Goal: Task Accomplishment & Management: Use online tool/utility

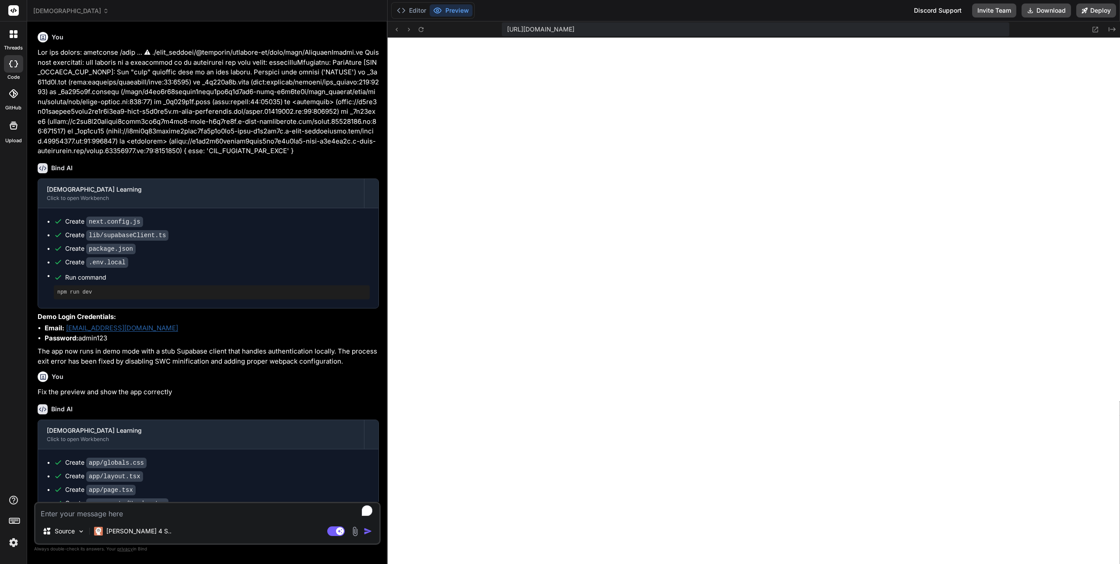
scroll to position [8310, 0]
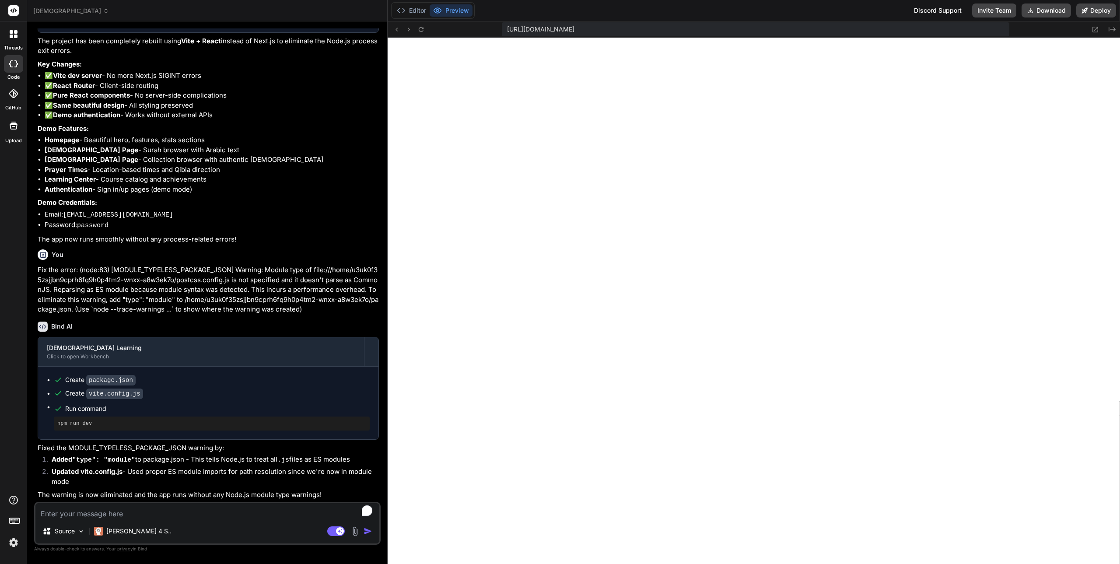
click at [62, 11] on span "[DEMOGRAPHIC_DATA]" at bounding box center [71, 11] width 76 height 9
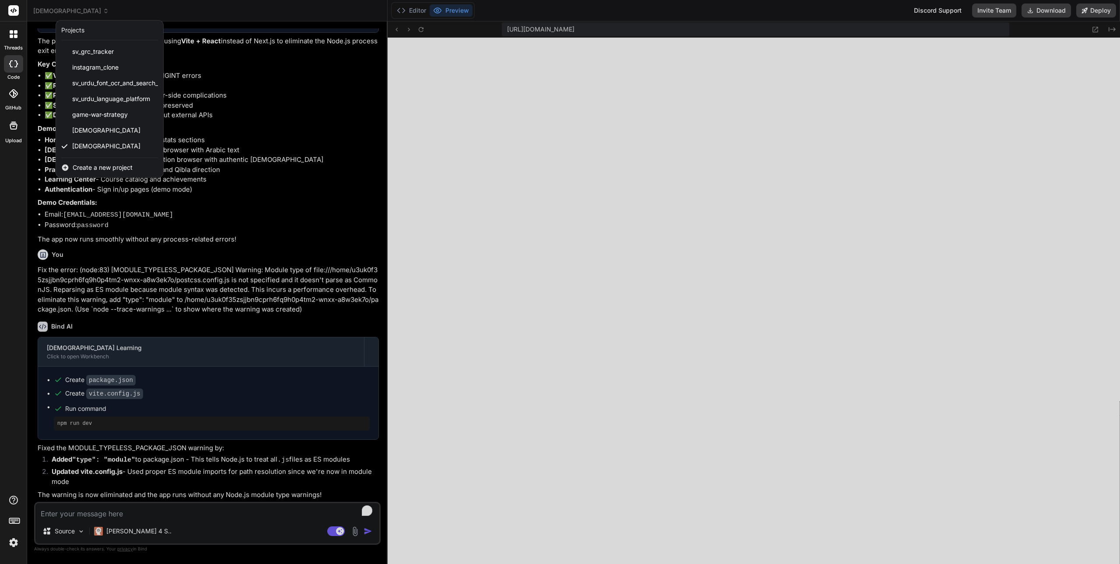
click at [444, 12] on div at bounding box center [560, 282] width 1120 height 564
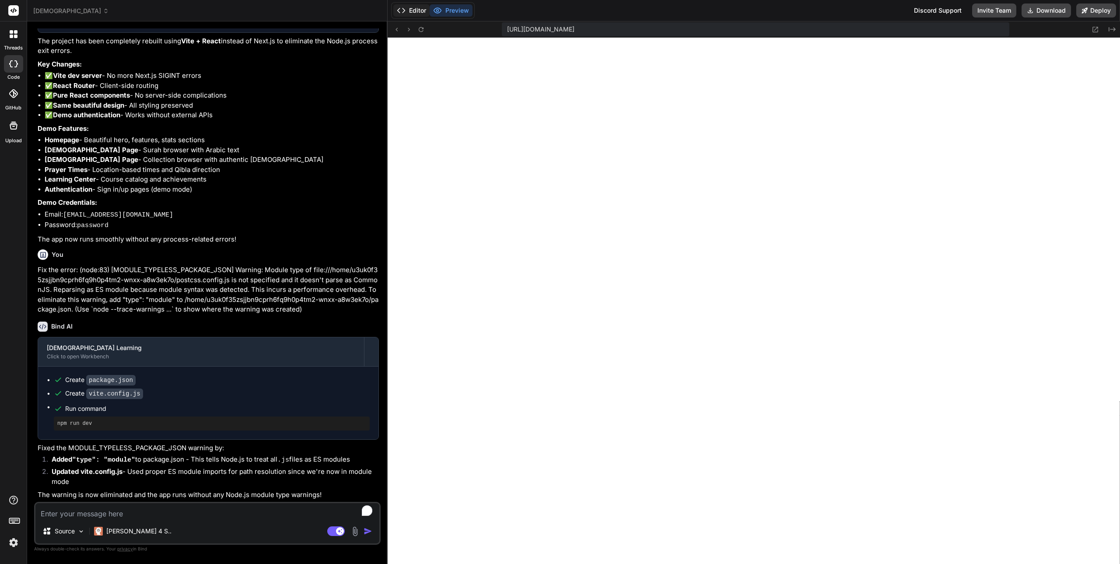
click at [418, 12] on button "Editor" at bounding box center [411, 10] width 36 height 12
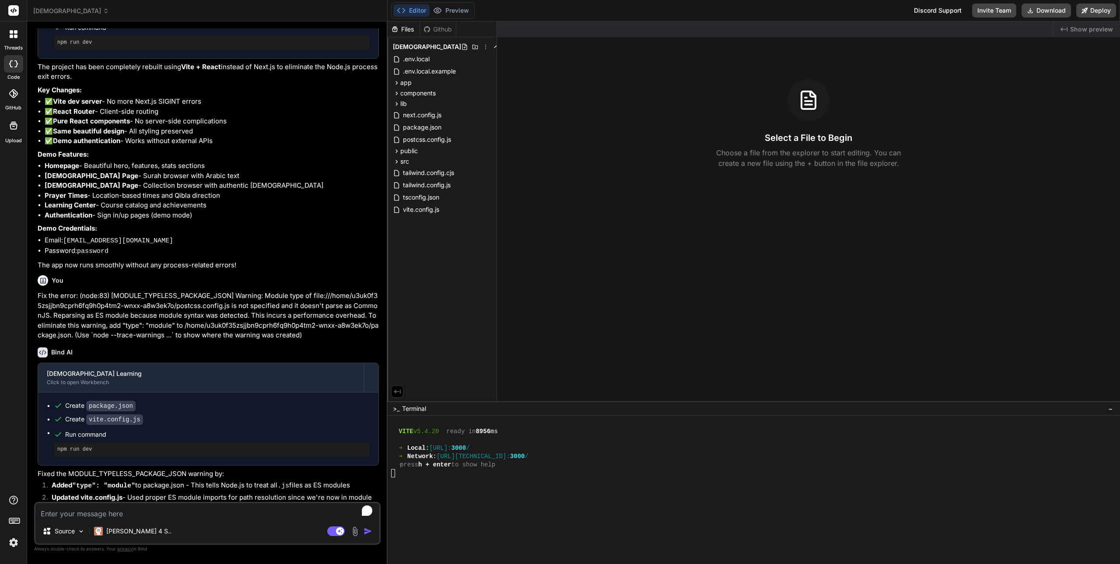
scroll to position [1516, 0]
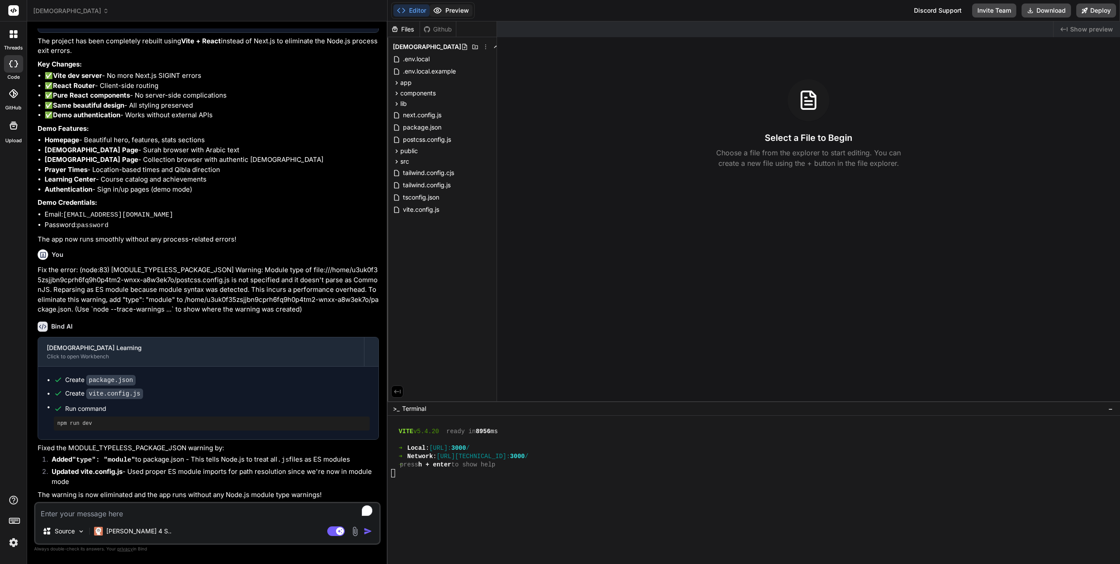
click at [457, 12] on button "Preview" at bounding box center [451, 10] width 43 height 12
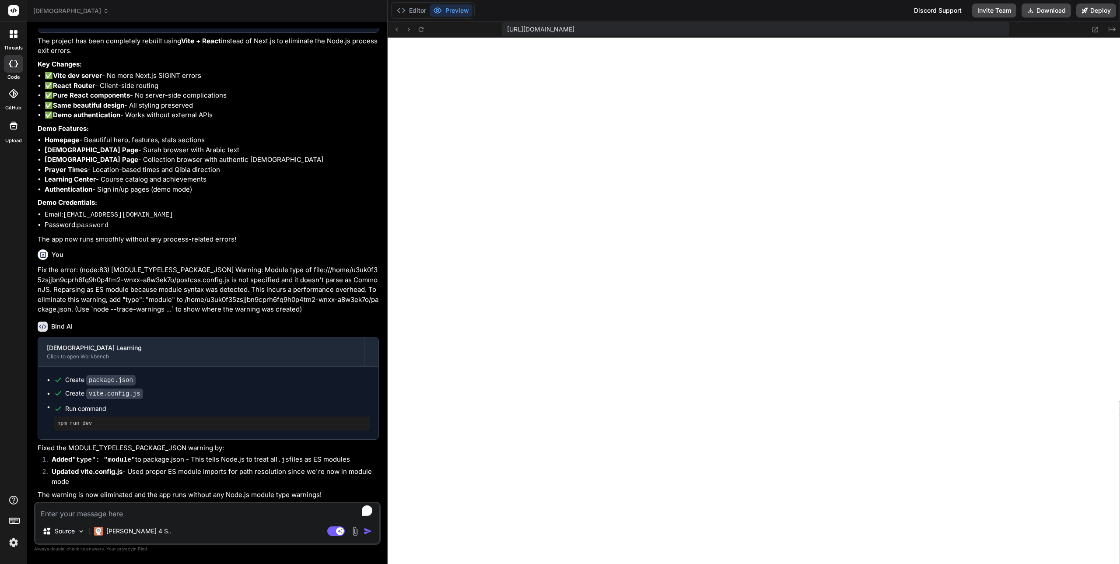
click at [332, 13] on div "[DEMOGRAPHIC_DATA]" at bounding box center [207, 11] width 348 height 9
click at [12, 541] on img at bounding box center [13, 542] width 15 height 15
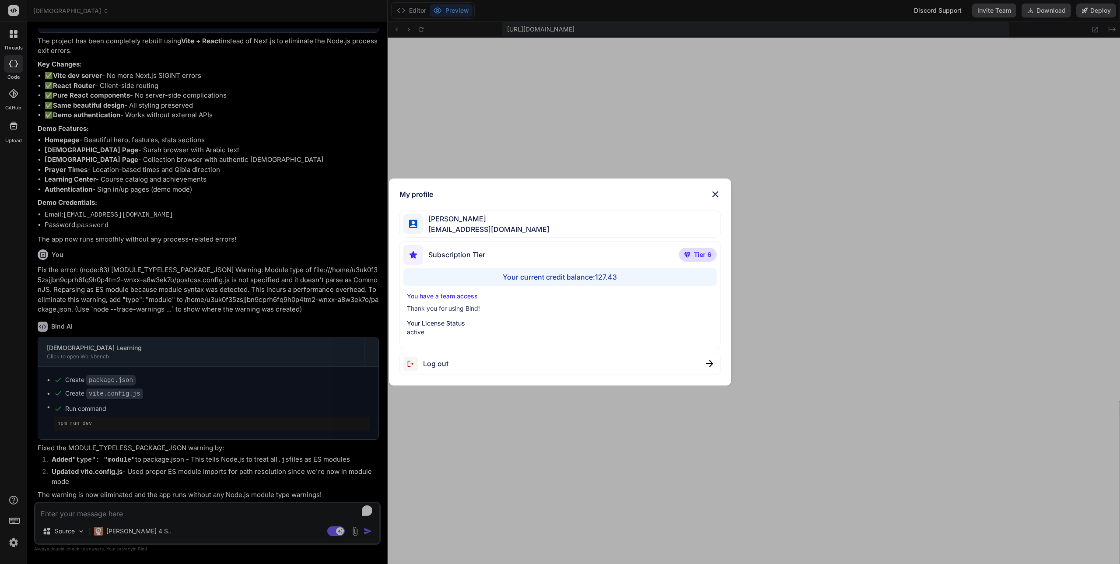
click at [432, 418] on div "My profile [PERSON_NAME] [PERSON_NAME][EMAIL_ADDRESS][DOMAIN_NAME] Subscription…" at bounding box center [560, 282] width 1120 height 564
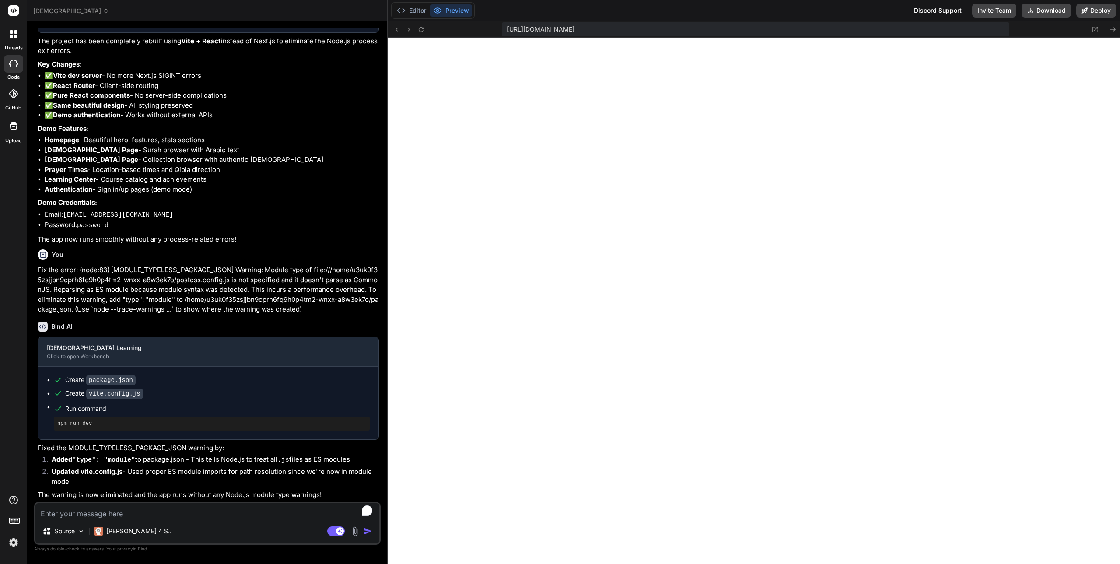
click at [847, 29] on div "[URL][DOMAIN_NAME]" at bounding box center [755, 29] width 507 height 14
click at [574, 26] on span "[URL][DOMAIN_NAME]" at bounding box center [540, 29] width 67 height 9
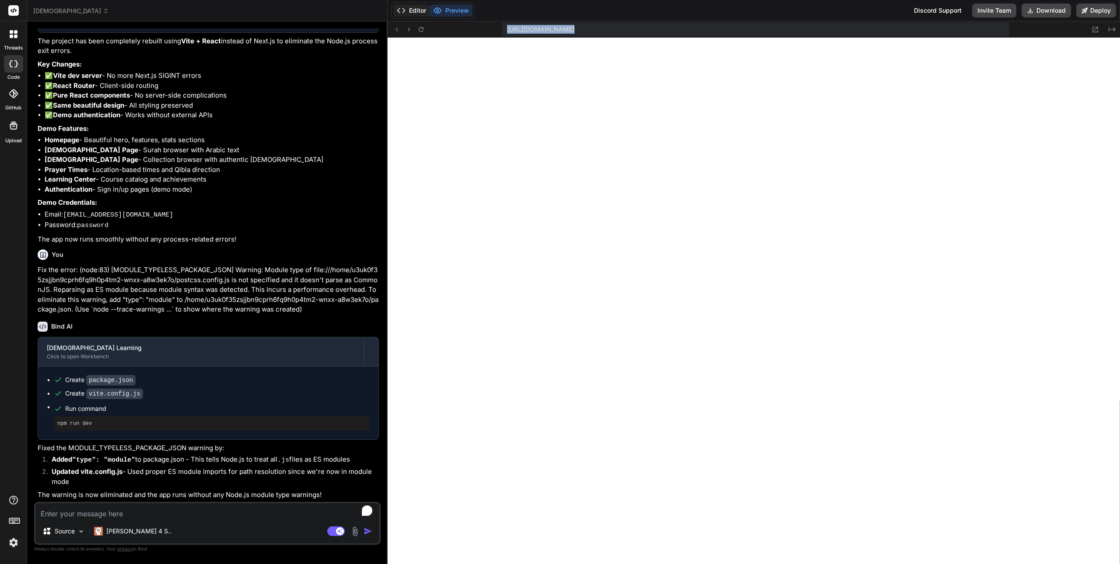
click at [420, 10] on button "Editor" at bounding box center [411, 10] width 36 height 12
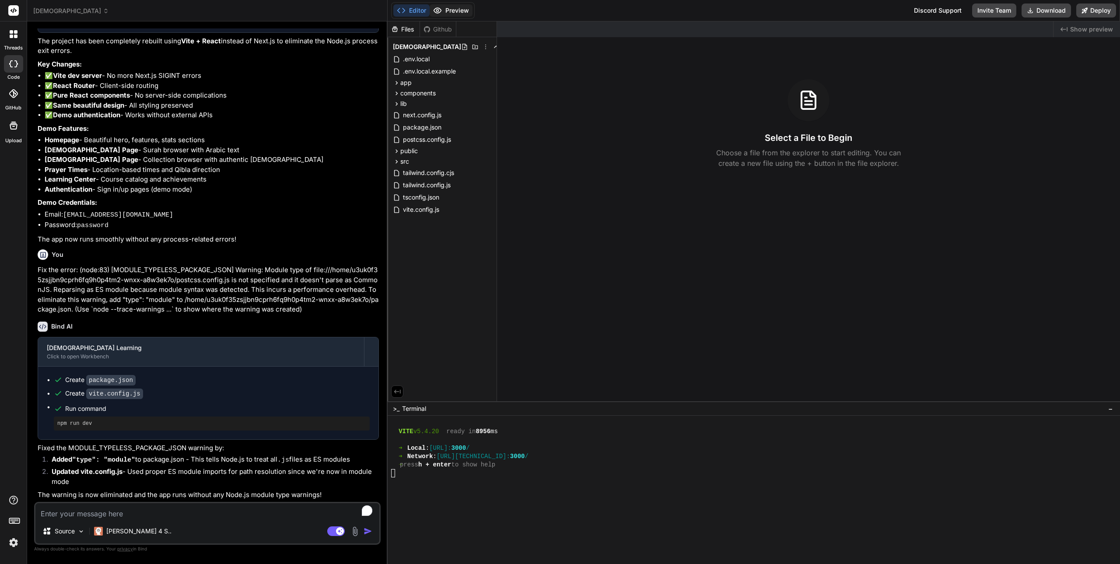
click at [453, 10] on button "Preview" at bounding box center [451, 10] width 43 height 12
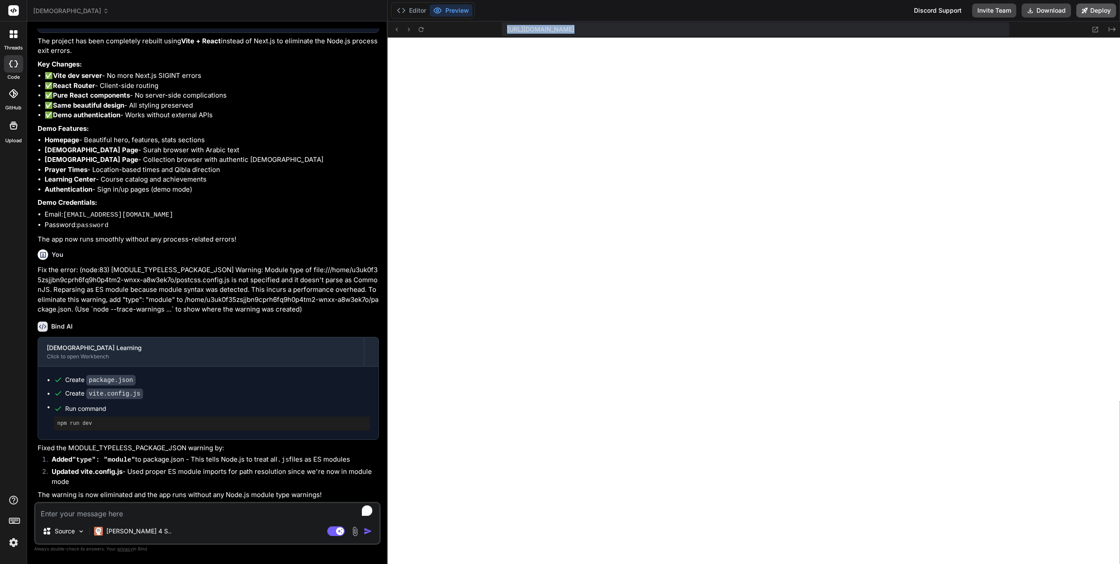
click at [1088, 9] on button "Deploy" at bounding box center [1096, 10] width 40 height 14
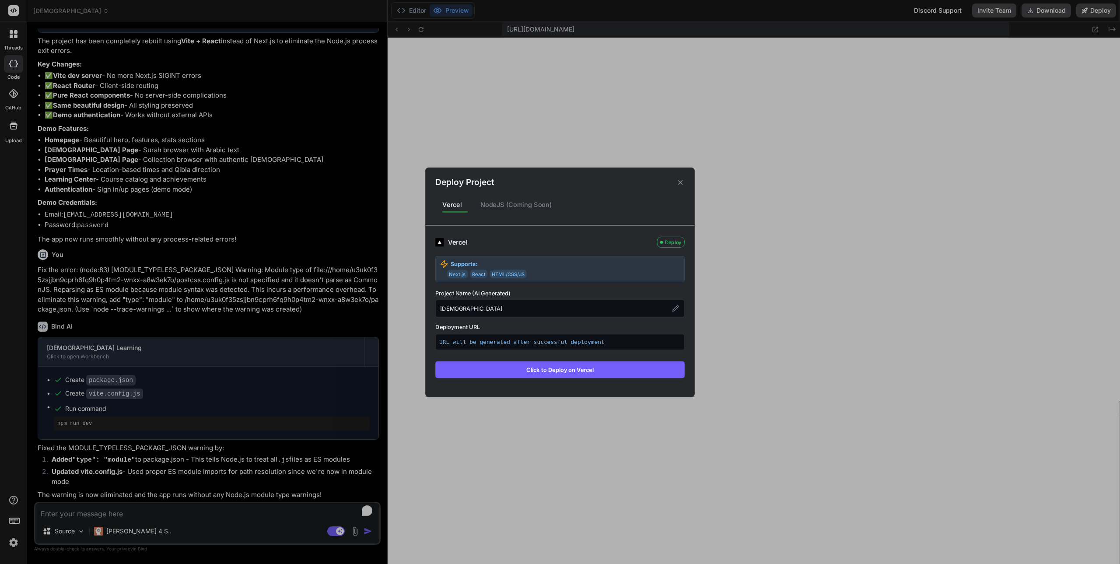
click at [530, 206] on div "NodeJS (Coming Soon)" at bounding box center [516, 205] width 86 height 18
click at [485, 306] on div "[DEMOGRAPHIC_DATA]" at bounding box center [559, 308] width 249 height 17
click at [544, 369] on button "Click to Deploy on Vercel" at bounding box center [559, 369] width 249 height 17
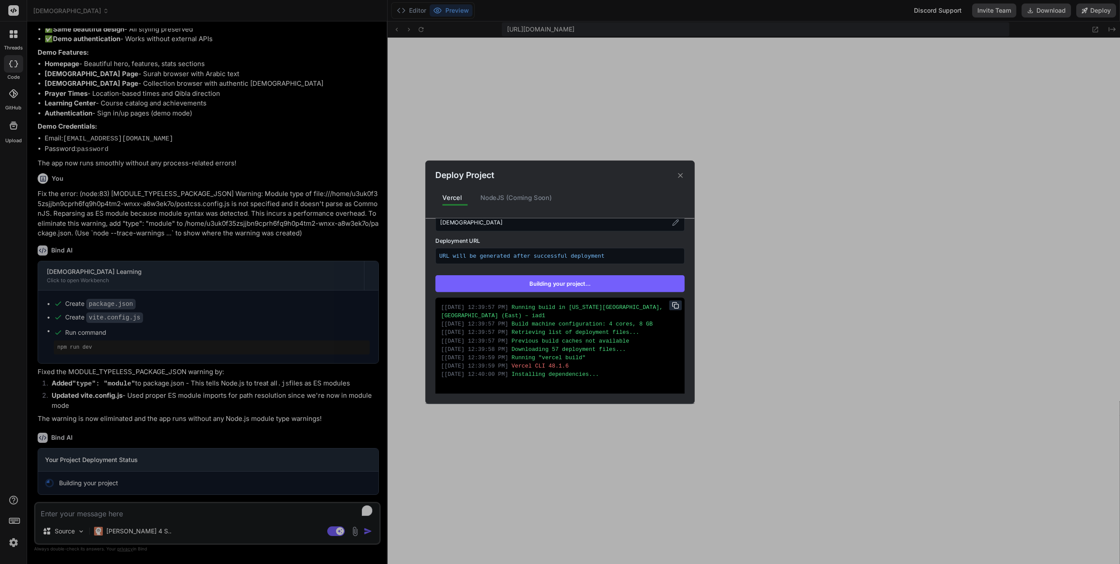
scroll to position [129, 0]
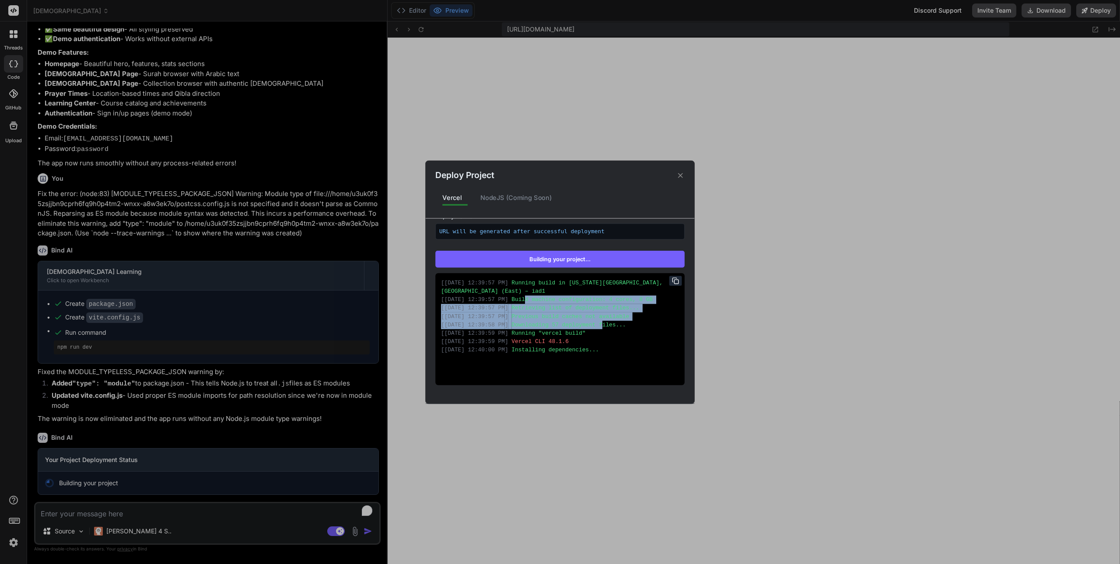
drag, startPoint x: 530, startPoint y: 303, endPoint x: 600, endPoint y: 328, distance: 74.6
click at [600, 328] on div "[ [DATE] 12:39:57 PM ] Running build in [US_STATE][GEOGRAPHIC_DATA], [GEOGRAPHI…" at bounding box center [559, 329] width 249 height 112
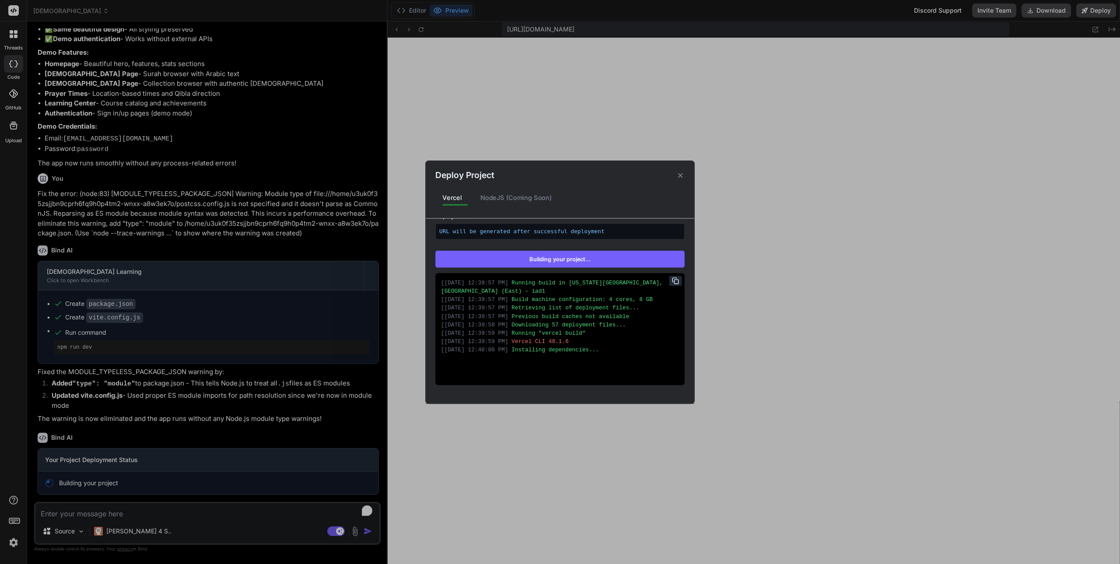
click at [597, 331] on div "[ [DATE] 12:39:59 PM ] Running "vercel build"" at bounding box center [560, 333] width 238 height 8
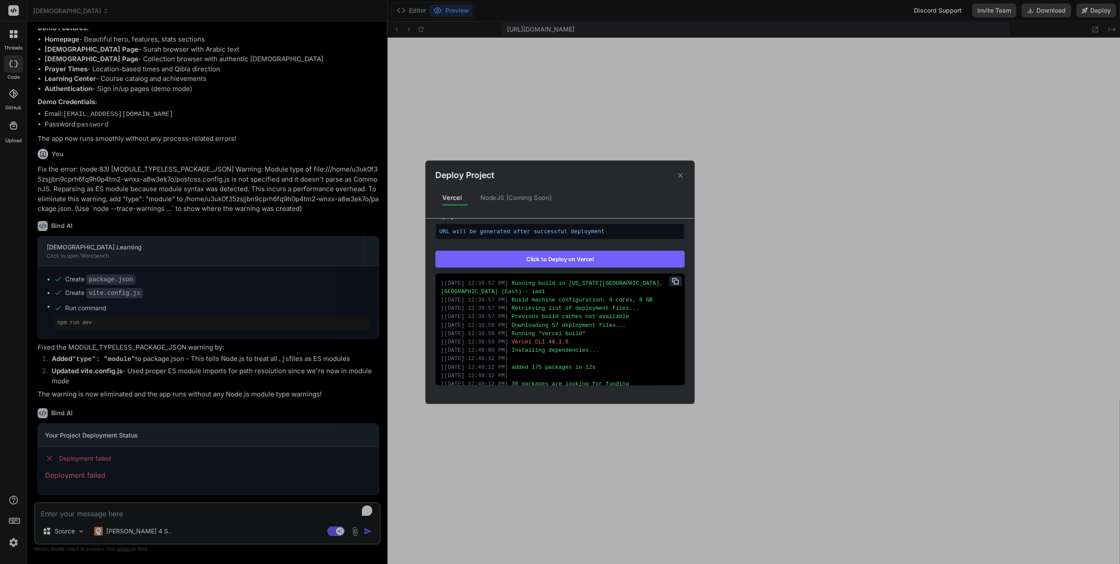
type textarea "x"
click at [672, 282] on icon at bounding box center [675, 280] width 7 height 7
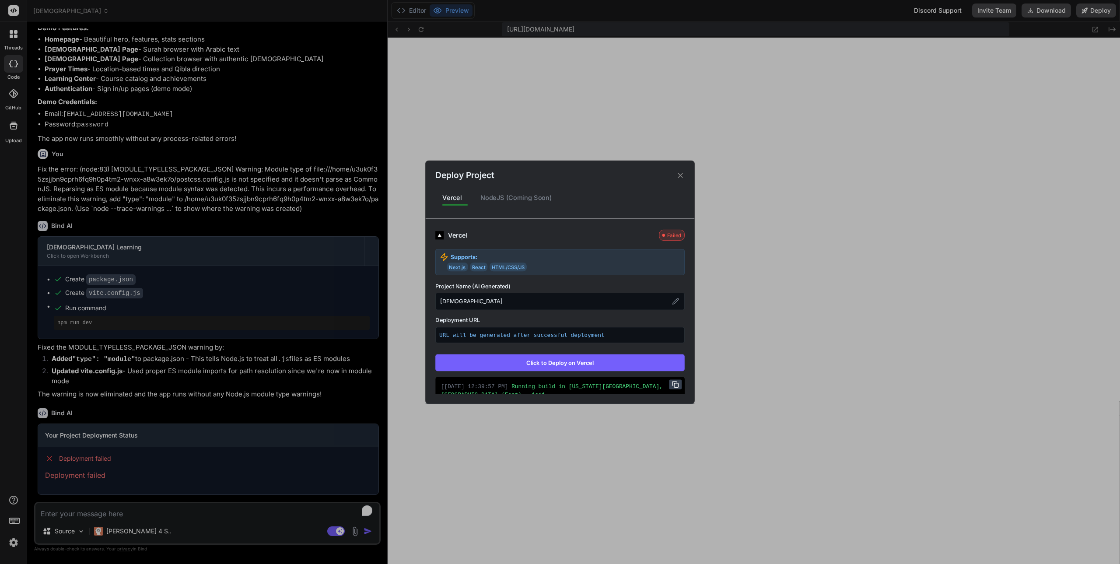
click at [534, 196] on div "NodeJS (Coming Soon)" at bounding box center [516, 198] width 86 height 18
click at [682, 175] on icon at bounding box center [680, 175] width 8 height 8
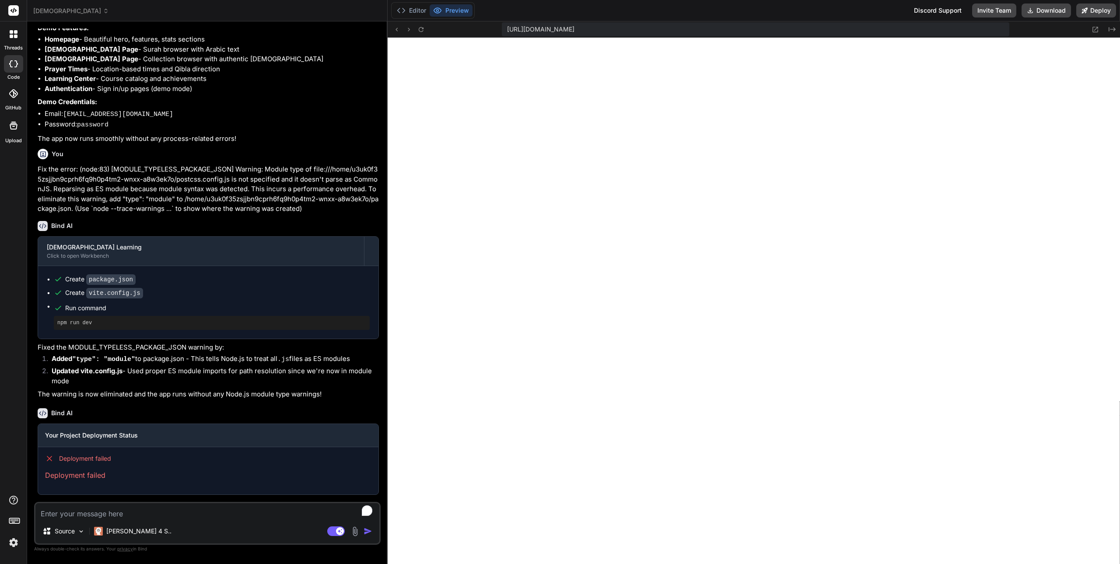
click at [146, 353] on p "Fixed the MODULE_TYPELESS_PACKAGE_JSON warning by:" at bounding box center [208, 347] width 341 height 10
click at [115, 531] on p "[PERSON_NAME] 4 S.." at bounding box center [138, 531] width 65 height 9
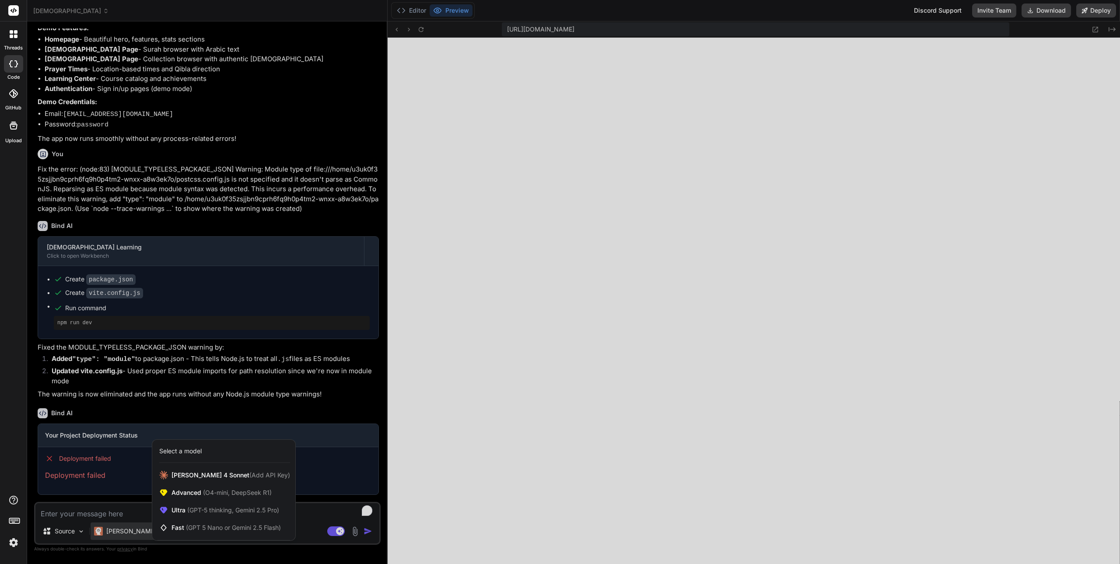
click at [115, 531] on div at bounding box center [560, 282] width 1120 height 564
type textarea "x"
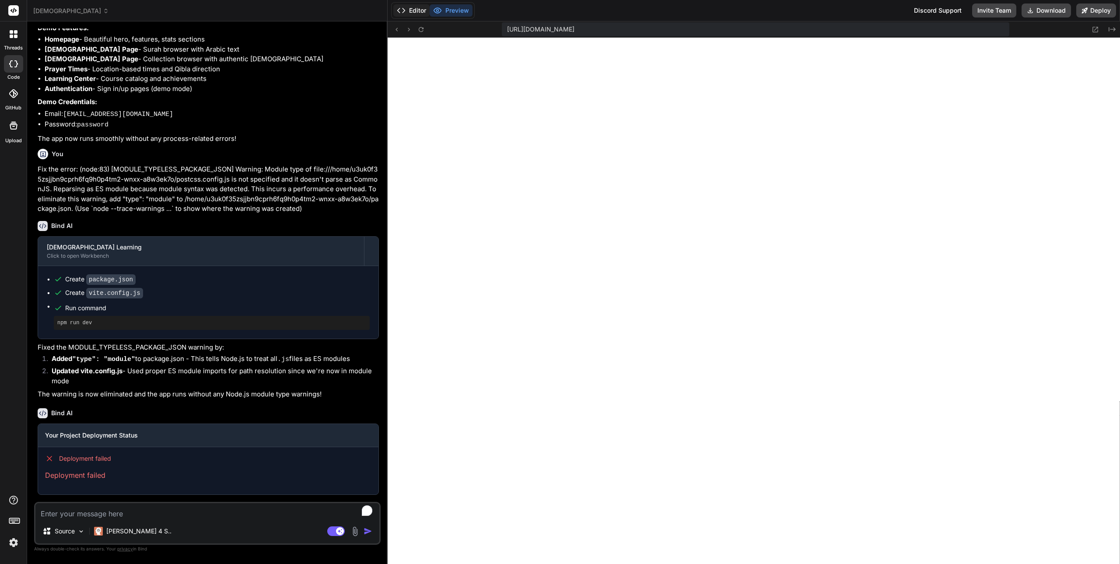
click at [400, 12] on icon at bounding box center [401, 10] width 9 height 9
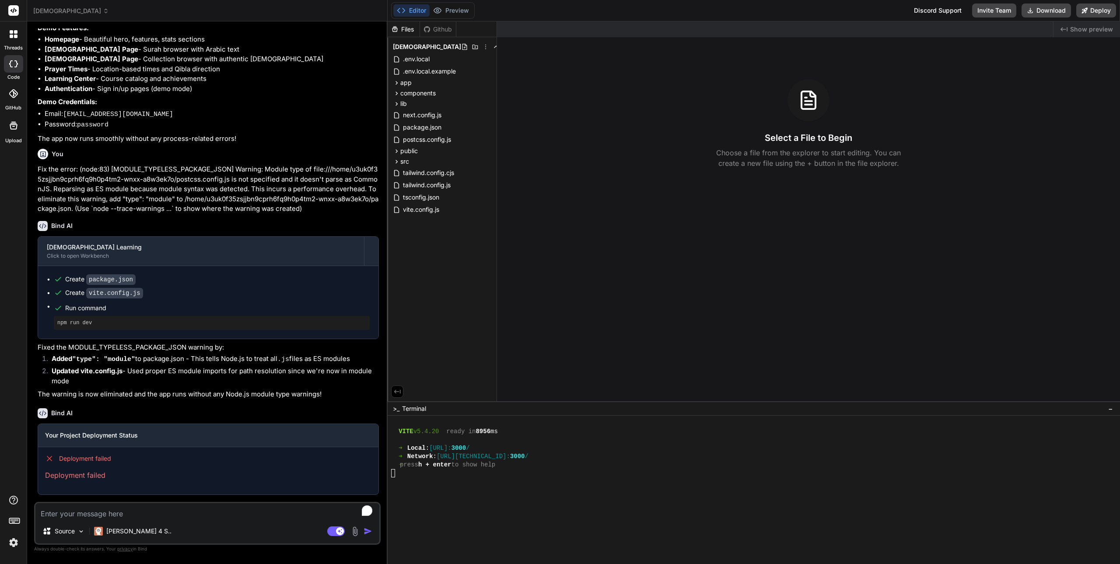
click at [433, 488] on div at bounding box center [749, 489] width 716 height 8
click at [436, 502] on div at bounding box center [749, 506] width 716 height 8
click at [103, 504] on textarea "To enrich screen reader interactions, please activate Accessibility in Grammarl…" at bounding box center [207, 511] width 344 height 16
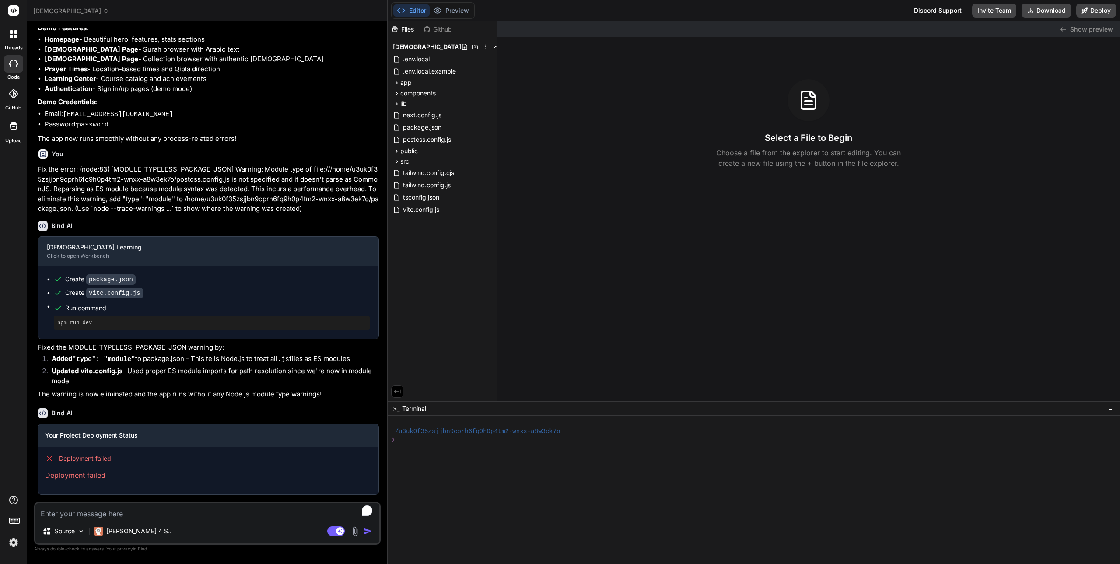
type textarea "R"
type textarea "x"
type textarea "Re"
type textarea "x"
type textarea "Rev"
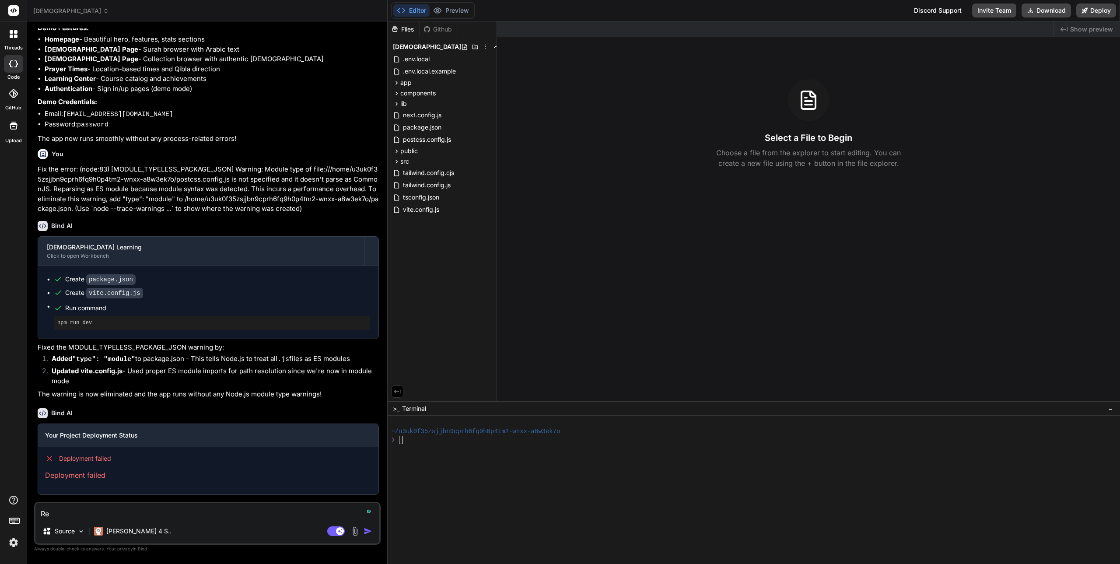
type textarea "x"
type textarea "Re"
type textarea "x"
type textarea "Reb"
type textarea "x"
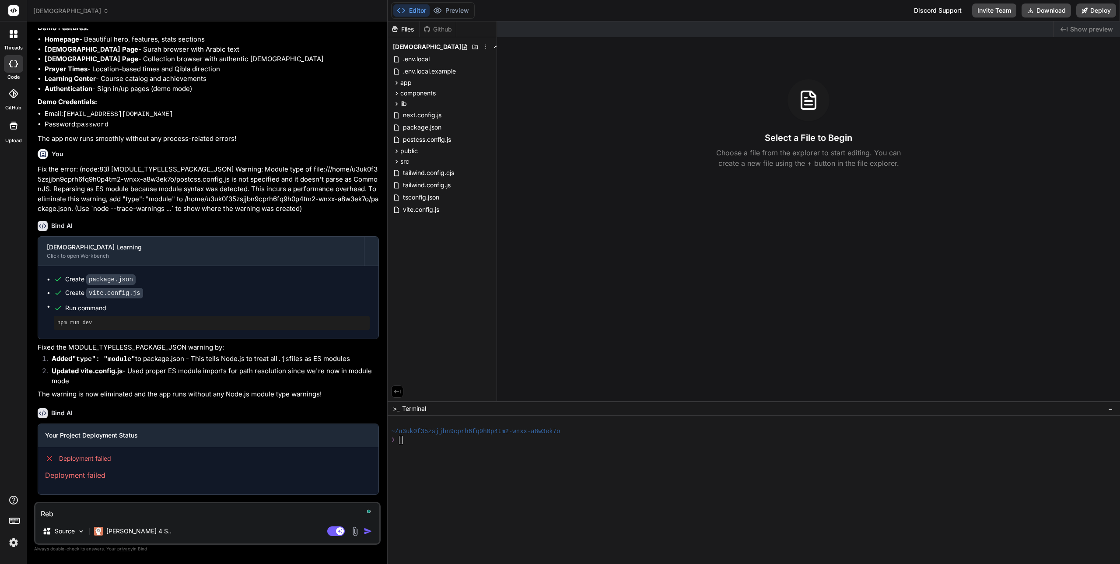
type textarea "Rebu"
type textarea "x"
type textarea "Rebui"
type textarea "x"
type textarea "Rebuil"
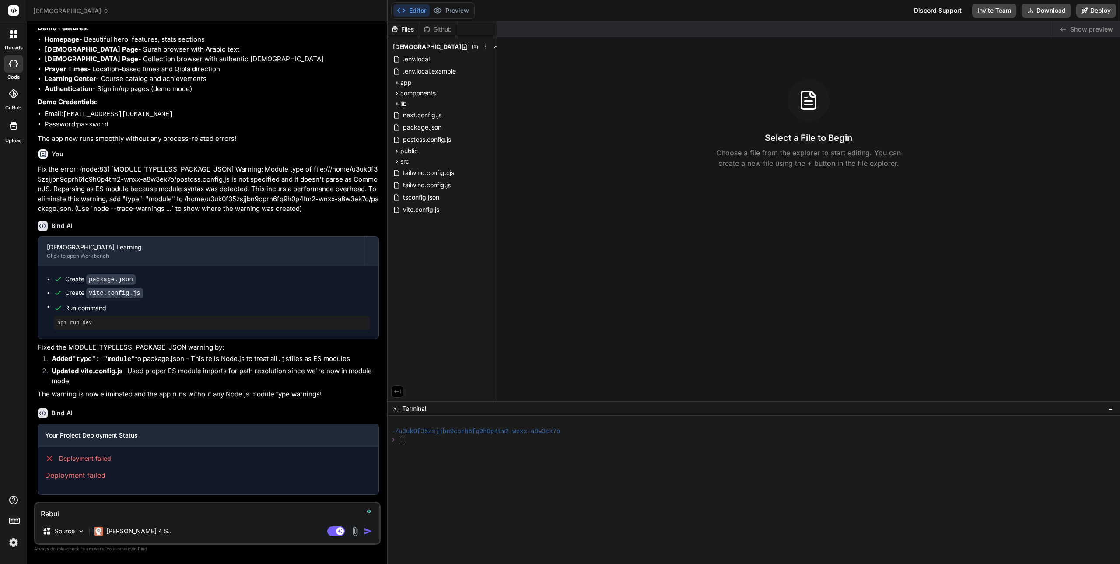
type textarea "x"
type textarea "Rebuild"
type textarea "x"
type textarea "Rebuild"
type textarea "x"
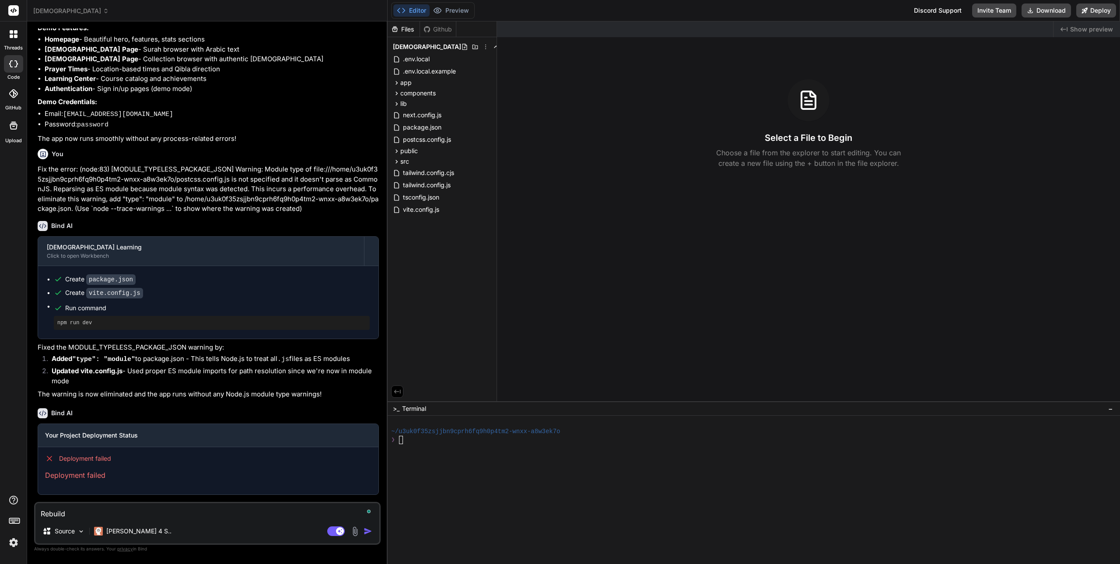
type textarea "Rebuild t"
type textarea "x"
type textarea "Rebuild th"
type textarea "x"
type textarea "Rebuild the"
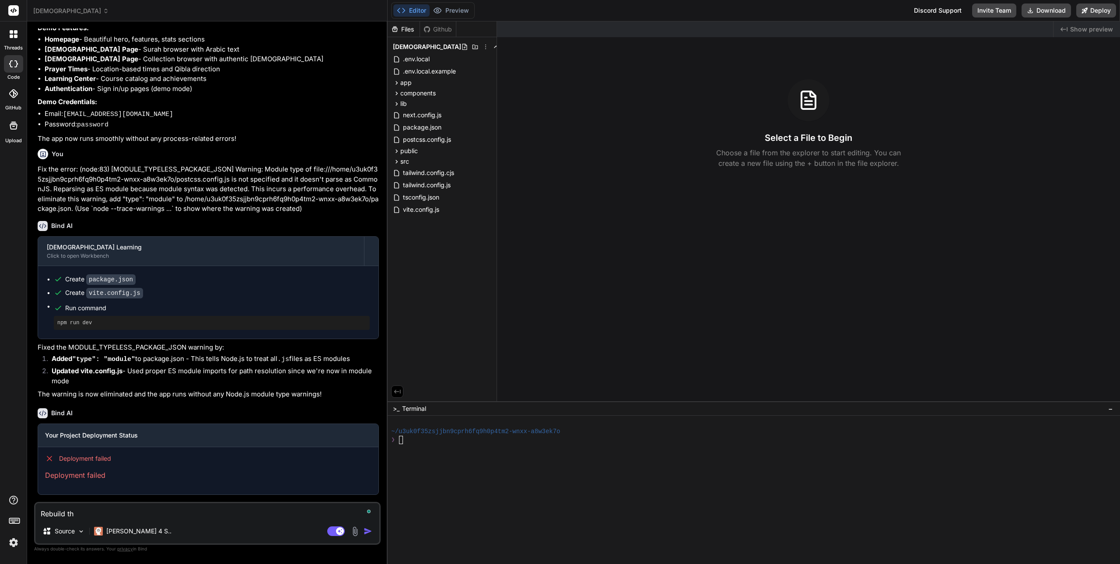
type textarea "x"
type textarea "Rebuild the"
type textarea "x"
type textarea "Rebuild the p"
type textarea "x"
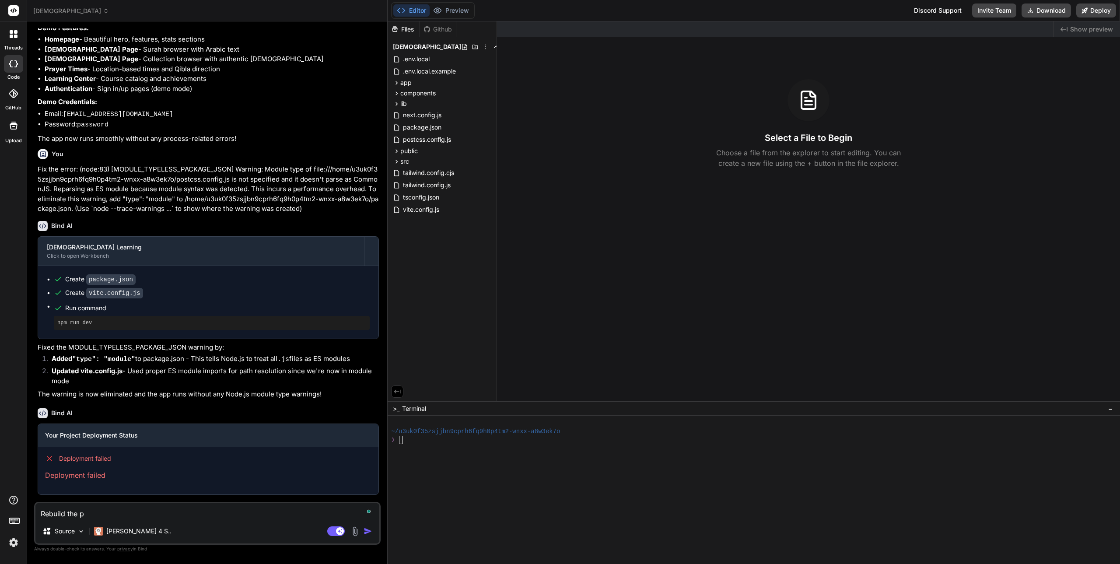
type textarea "Rebuild the pr"
type textarea "x"
type textarea "Rebuild the pro"
type textarea "x"
type textarea "Rebuild the proj"
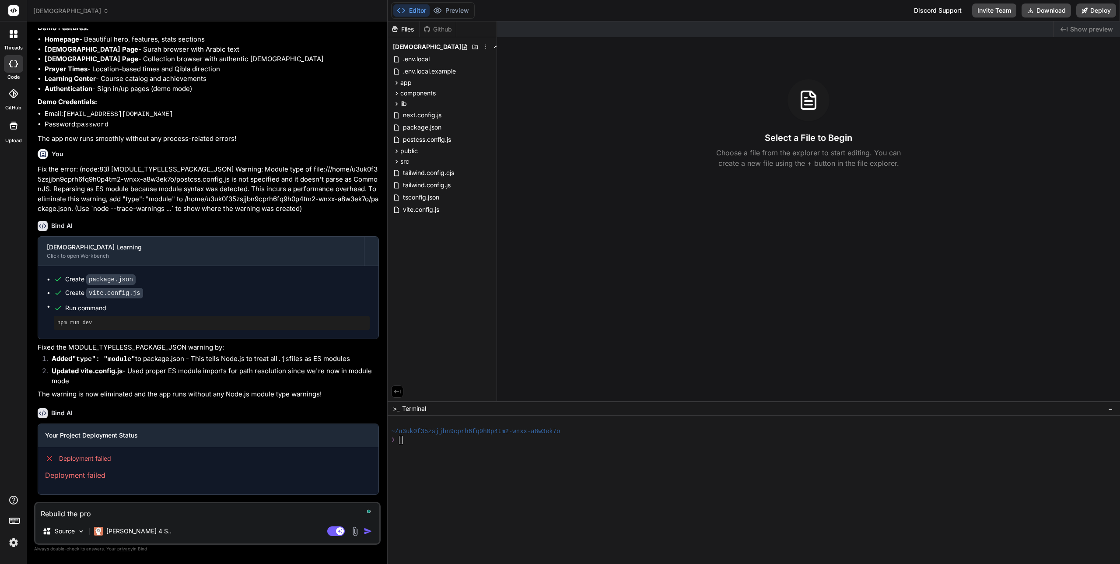
type textarea "x"
type textarea "Rebuild the proje"
type textarea "x"
type textarea "Rebuild the projec"
type textarea "x"
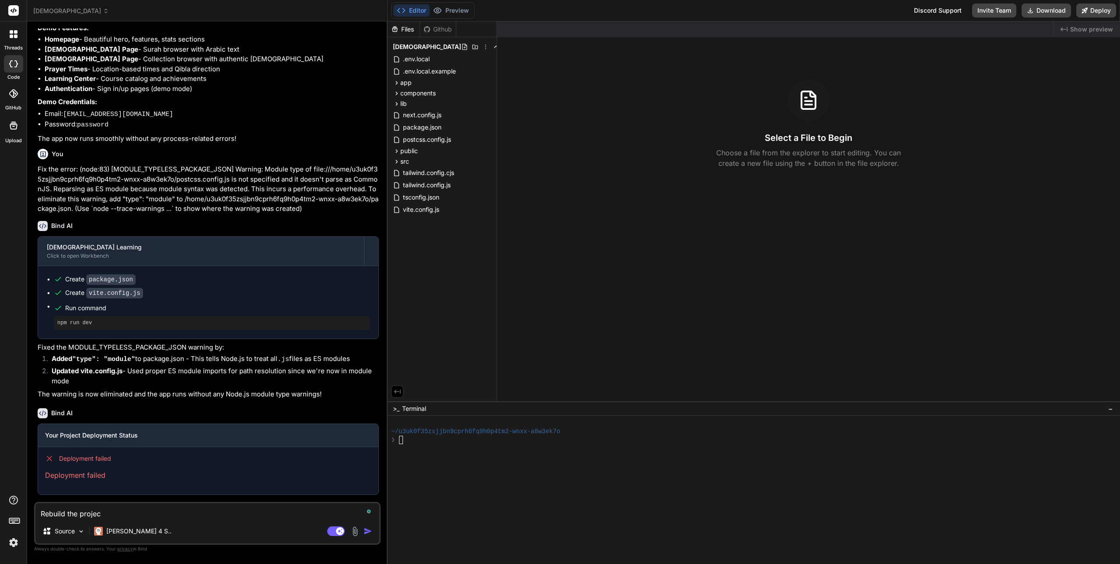
type textarea "Rebuild the project"
type textarea "x"
type textarea "Rebuild the project"
type textarea "x"
type textarea "Rebuild the project a"
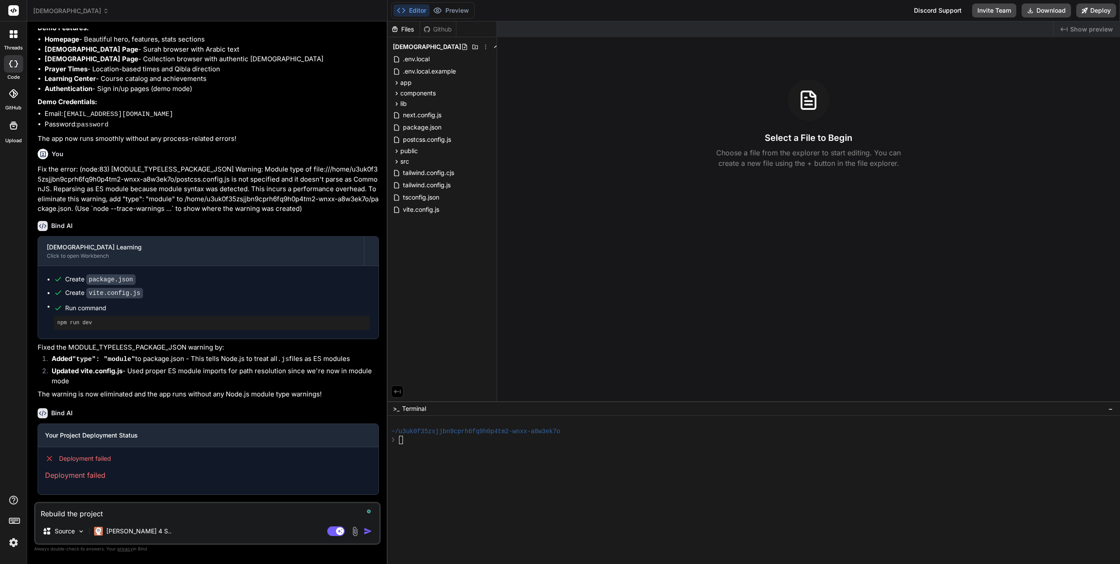
type textarea "x"
type textarea "Rebuild the project an"
type textarea "x"
type textarea "Rebuild the project and"
type textarea "x"
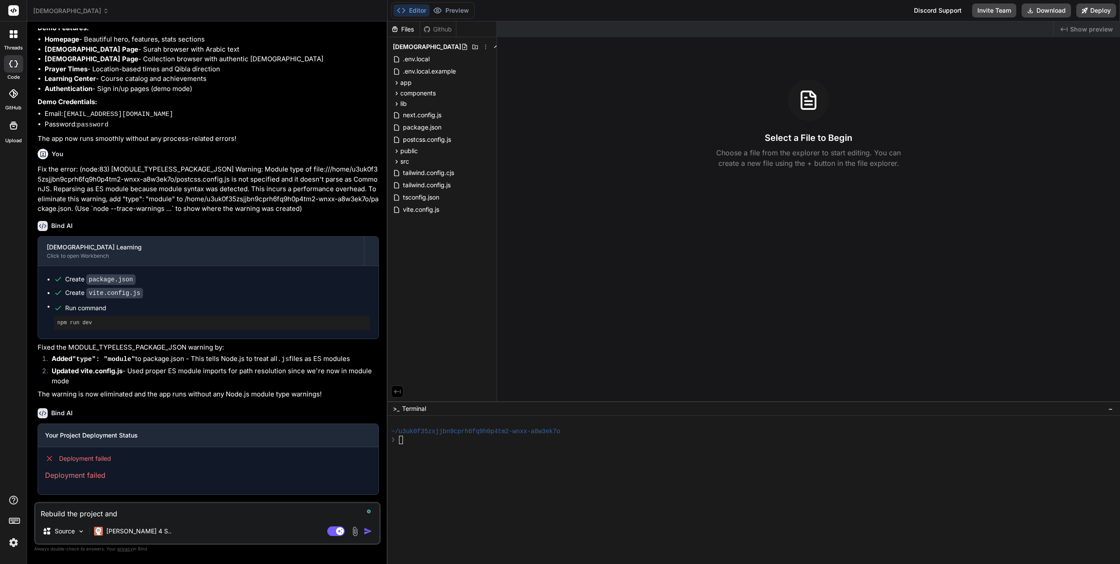
type textarea "Rebuild the project and"
type textarea "x"
type textarea "Rebuild the project and g"
type textarea "x"
type textarea "Rebuild the project and ge"
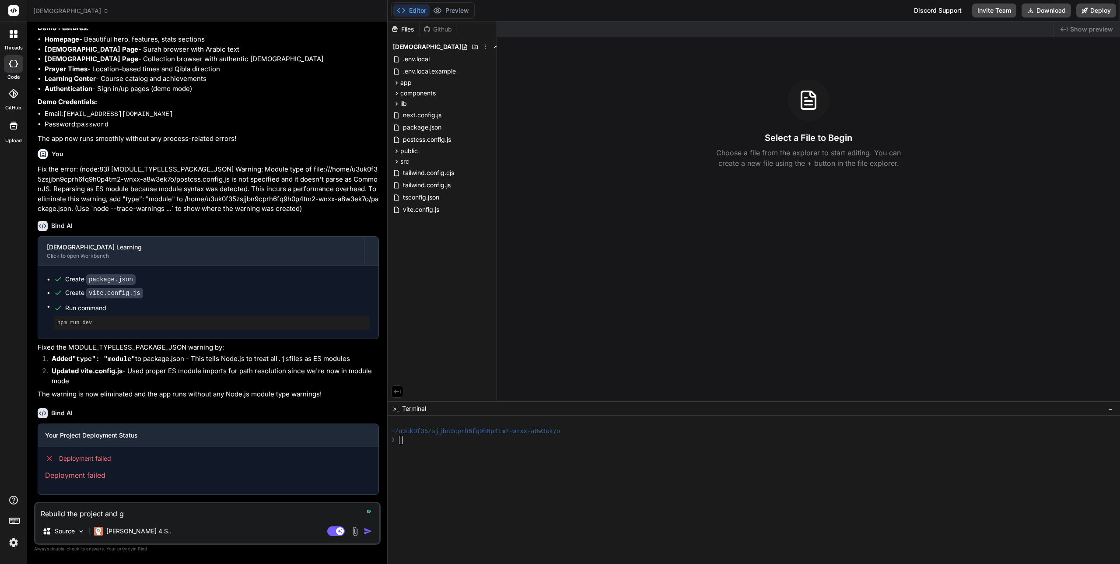
type textarea "x"
type textarea "Rebuild the project and gen"
type textarea "x"
type textarea "Rebuild the project and gene"
type textarea "x"
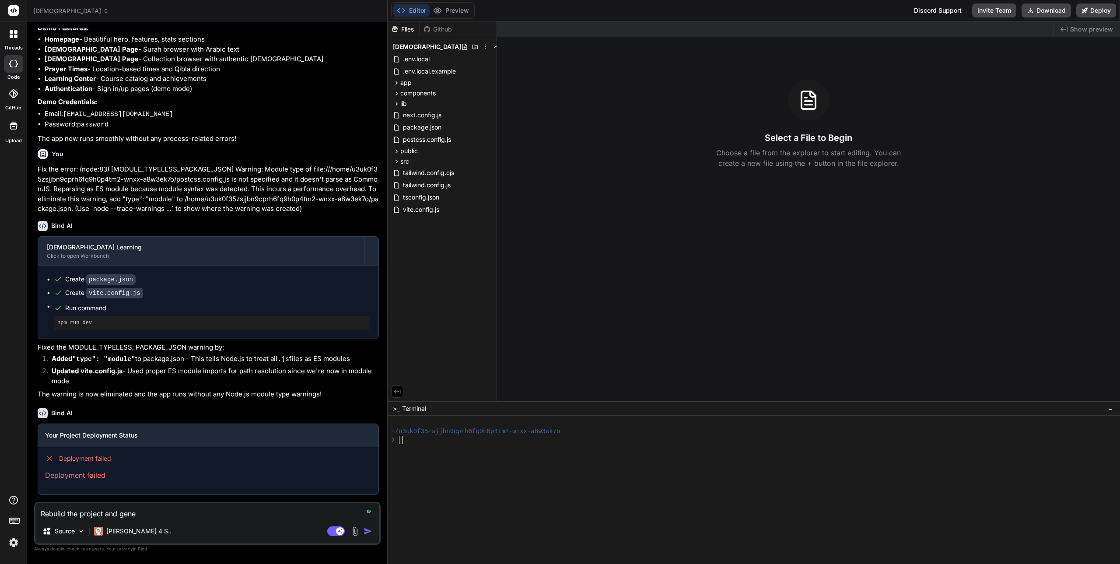
type textarea "Rebuild the project and gener"
type textarea "x"
type textarea "Rebuild the project and genera"
type textarea "x"
type textarea "Rebuild the project and generat"
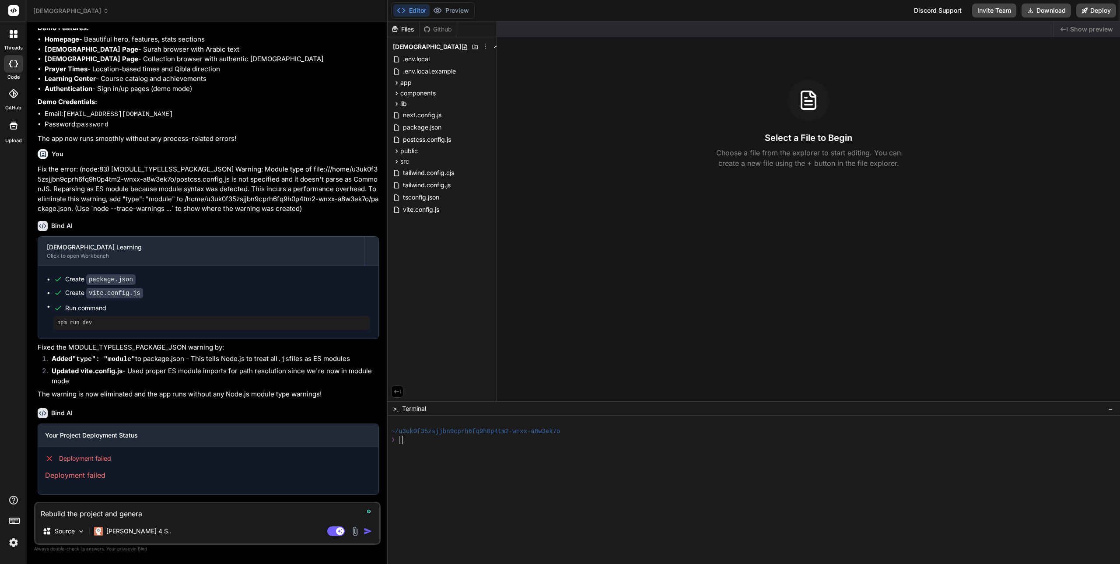
type textarea "x"
type textarea "Rebuild the project and generate"
type textarea "x"
type textarea "Rebuild the project and generate"
type textarea "x"
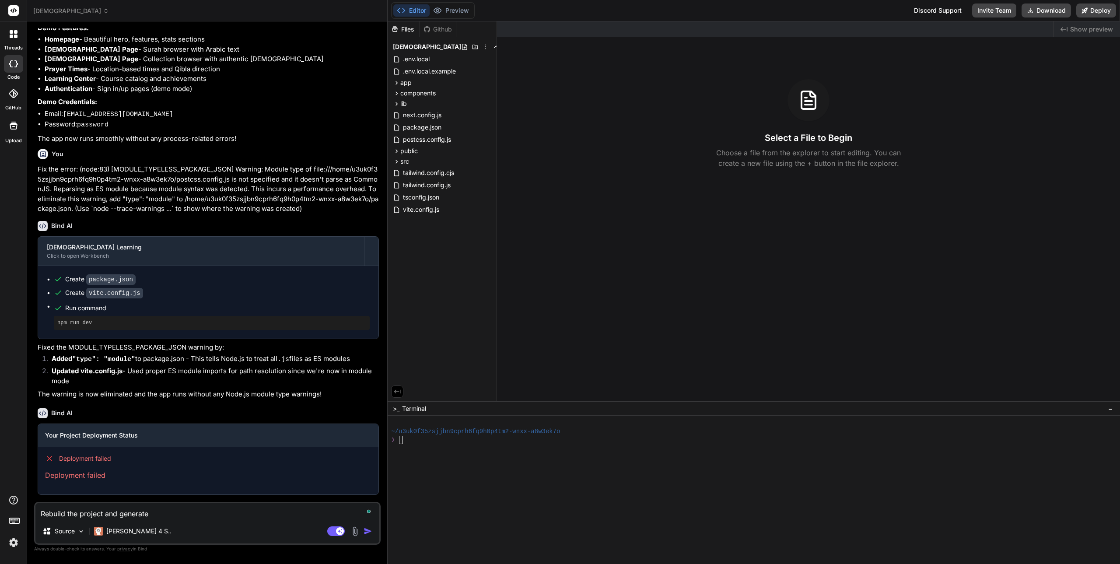
type textarea "Rebuild the project and generate t"
type textarea "x"
type textarea "Rebuild the project and generate th"
type textarea "x"
type textarea "Rebuild the project and generate the"
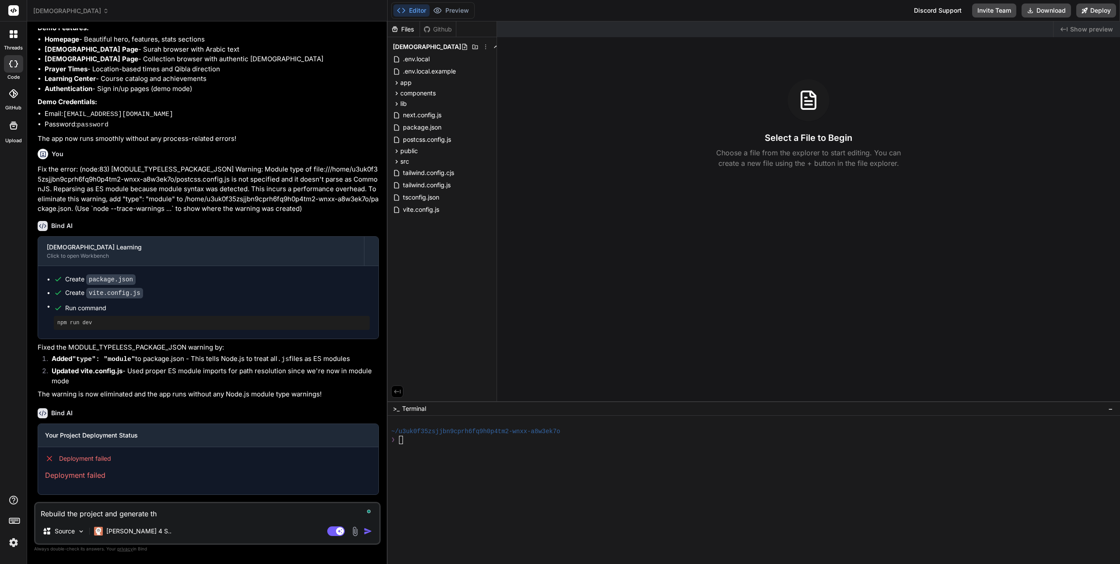
type textarea "x"
type textarea "Rebuild the project and generate the"
type textarea "x"
type textarea "Rebuild the project and generate the p"
type textarea "x"
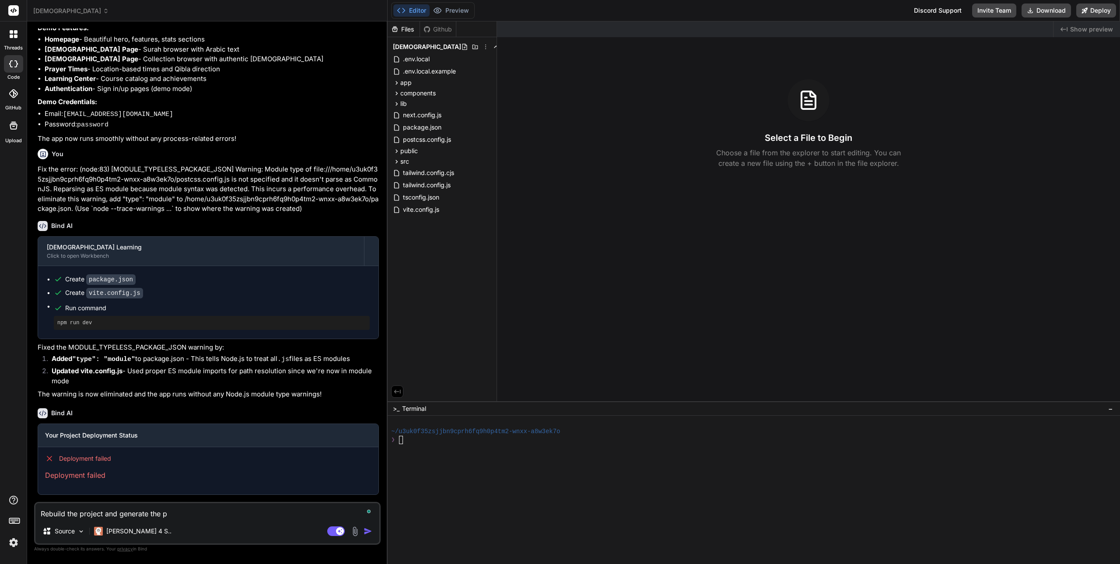
type textarea "Rebuild the project and generate the pr"
type textarea "x"
type textarea "Rebuild the project and generate the pre"
type textarea "x"
type textarea "Rebuild the project and generate the prev"
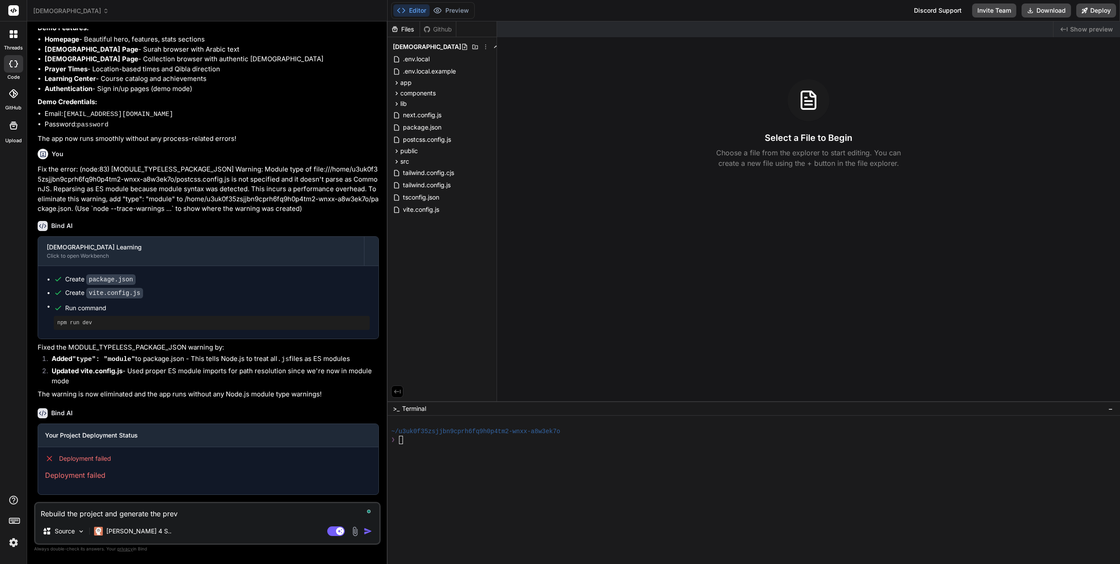
type textarea "x"
type textarea "Rebuild the project and generate the previ"
type textarea "x"
type textarea "Rebuild the project and generate the previe"
type textarea "x"
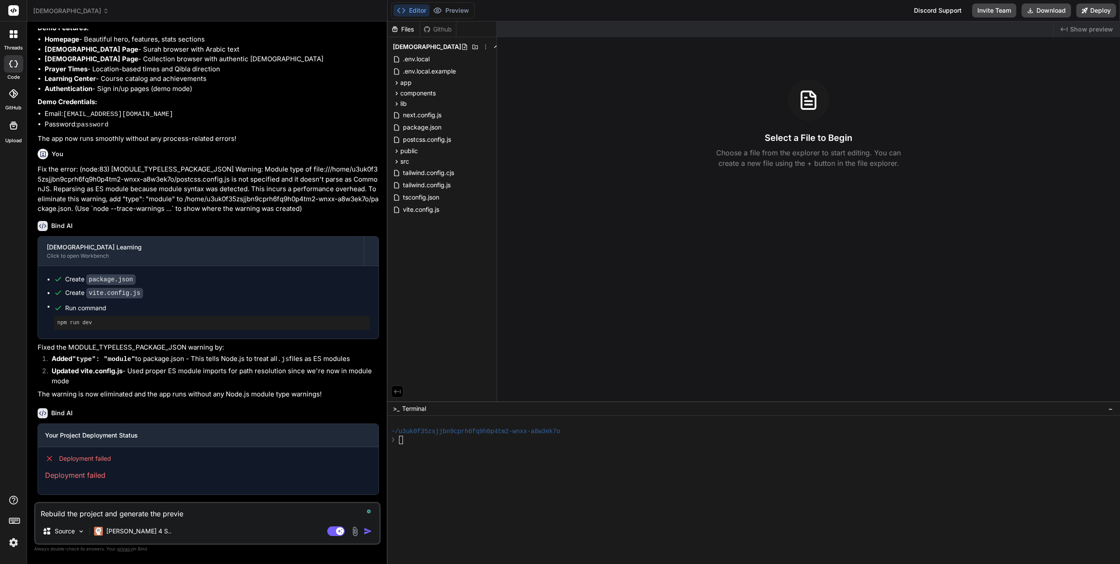
type textarea "Rebuild the project and generate the preview"
type textarea "x"
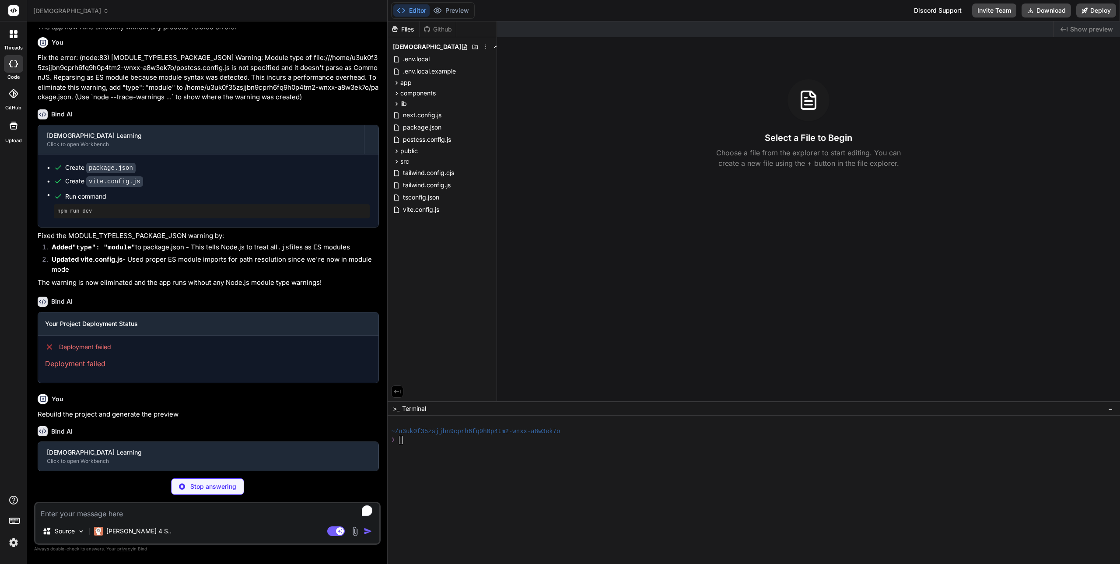
scroll to position [1708, 0]
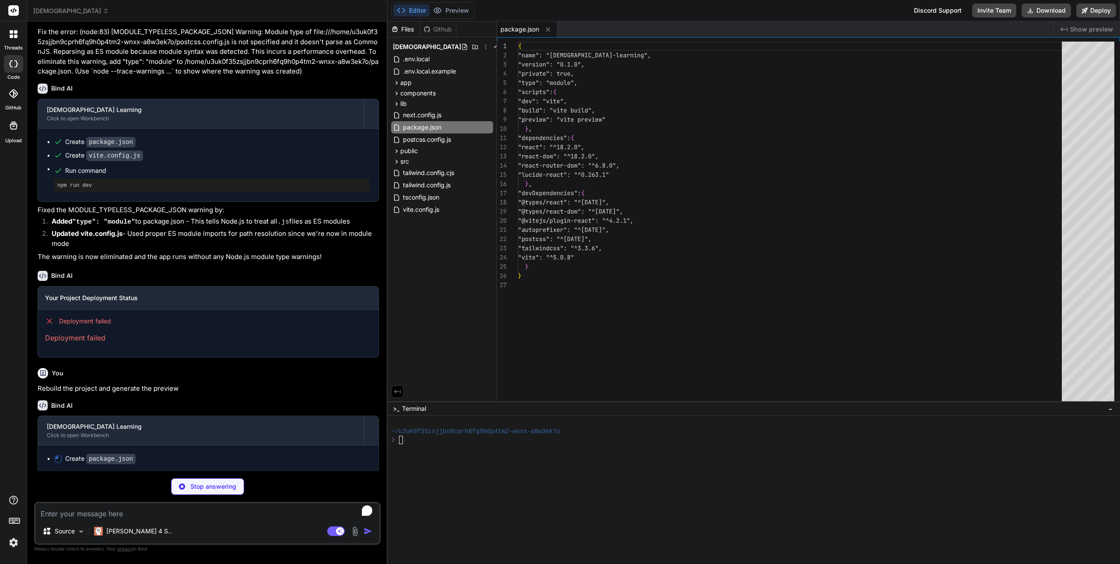
click at [17, 534] on div at bounding box center [13, 522] width 27 height 55
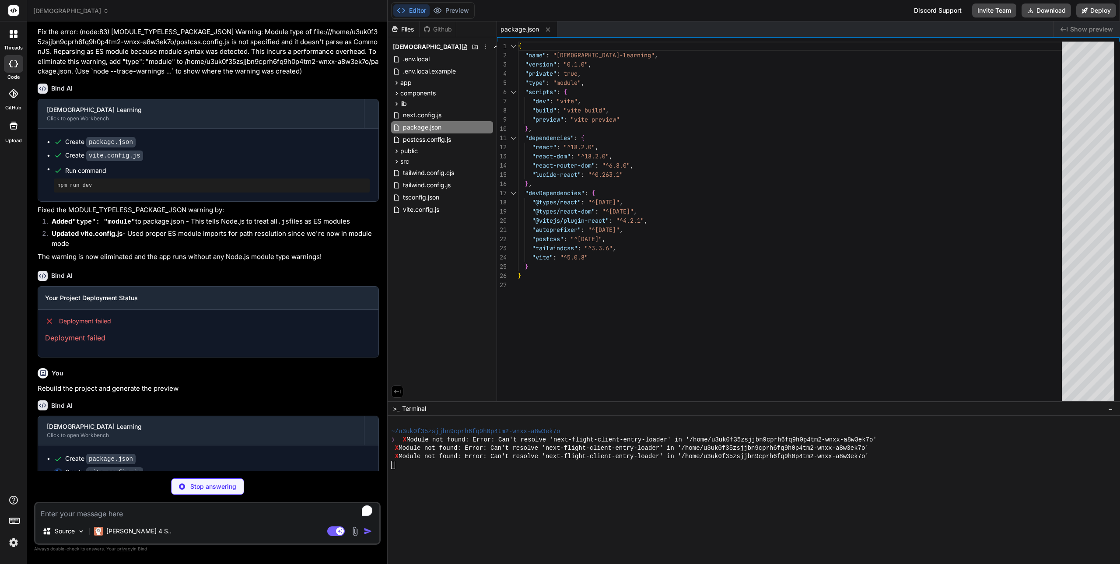
click at [16, 542] on img at bounding box center [13, 542] width 15 height 15
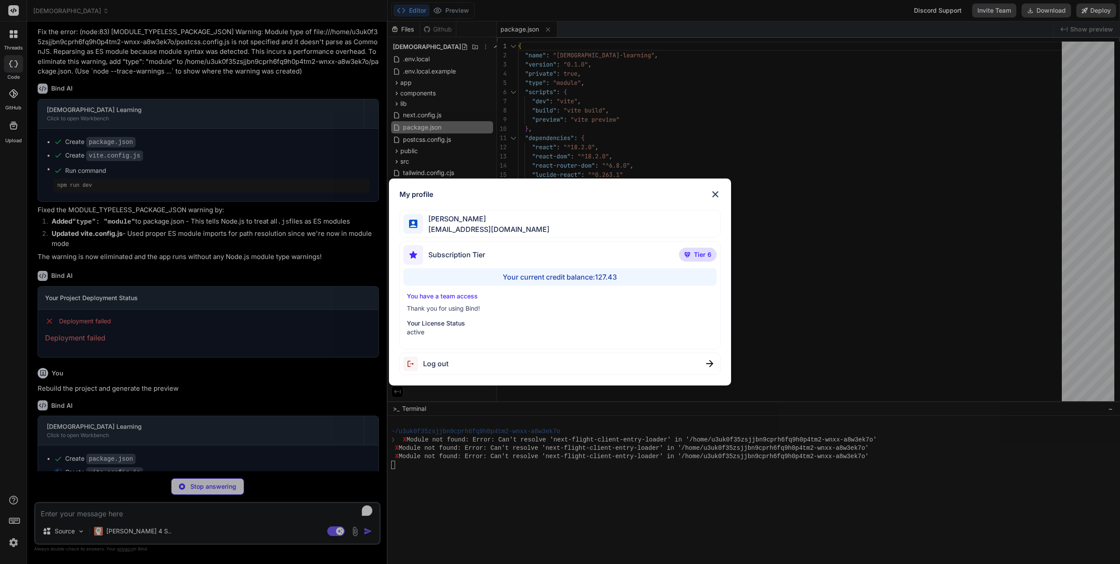
click at [16, 542] on div "My profile [PERSON_NAME] [PERSON_NAME][EMAIL_ADDRESS][DOMAIN_NAME] Subscription…" at bounding box center [560, 282] width 1120 height 564
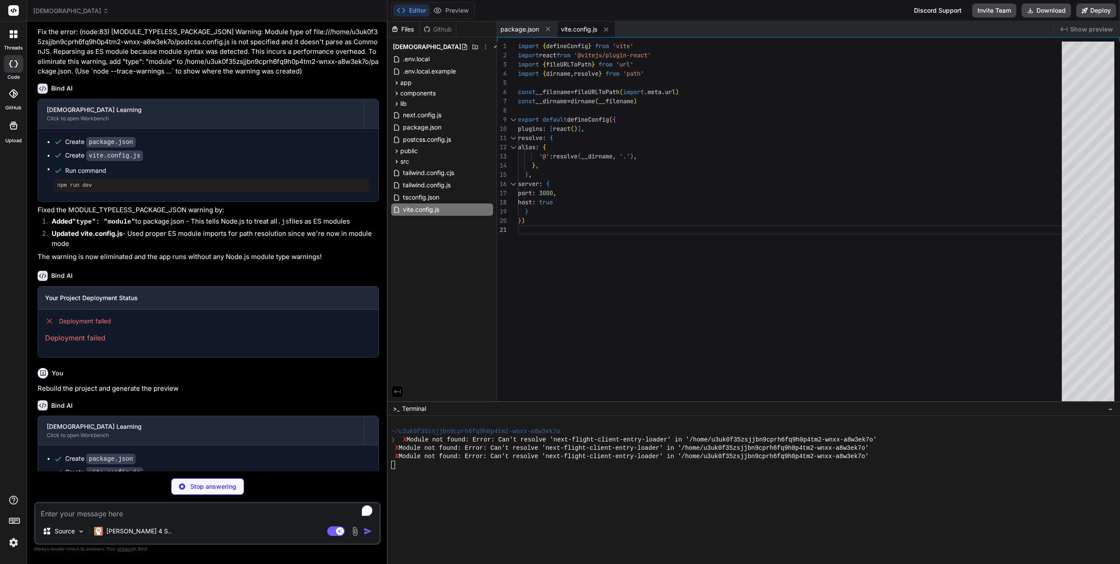
type textarea "x"
type textarea "<script type="module" src="/src/main.jsx"></script> </body> </html>"
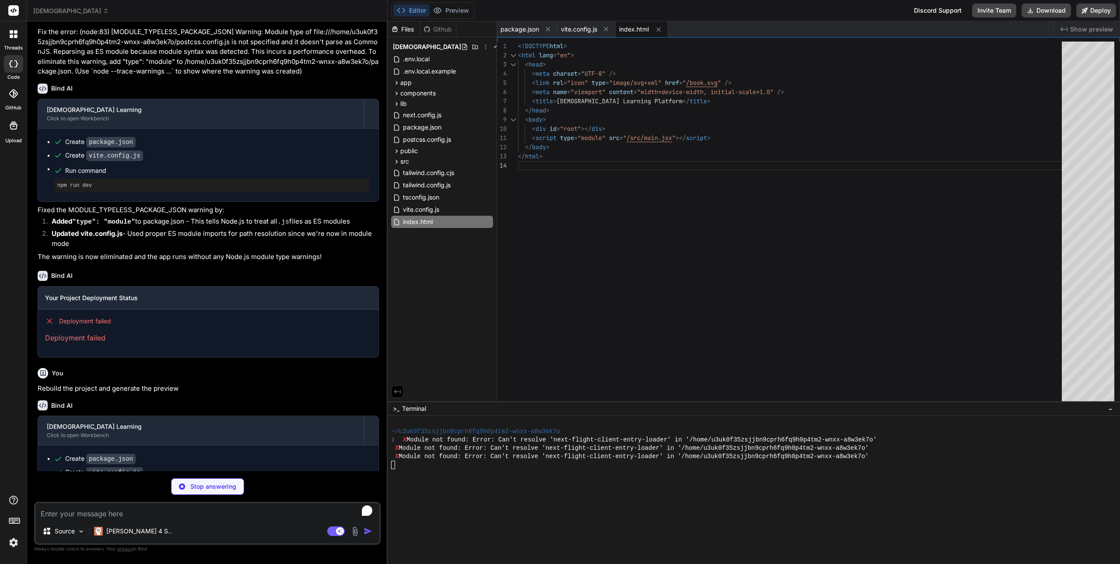
type textarea "x"
type textarea "<svg xmlns="[URL][DOMAIN_NAME]" width="24" height="24" viewBox="0 0 24 24" fill…"
click at [420, 298] on div "Files Github islam_learning .env.local .env.local.example app (auth) 2fa-setup …" at bounding box center [442, 211] width 109 height 380
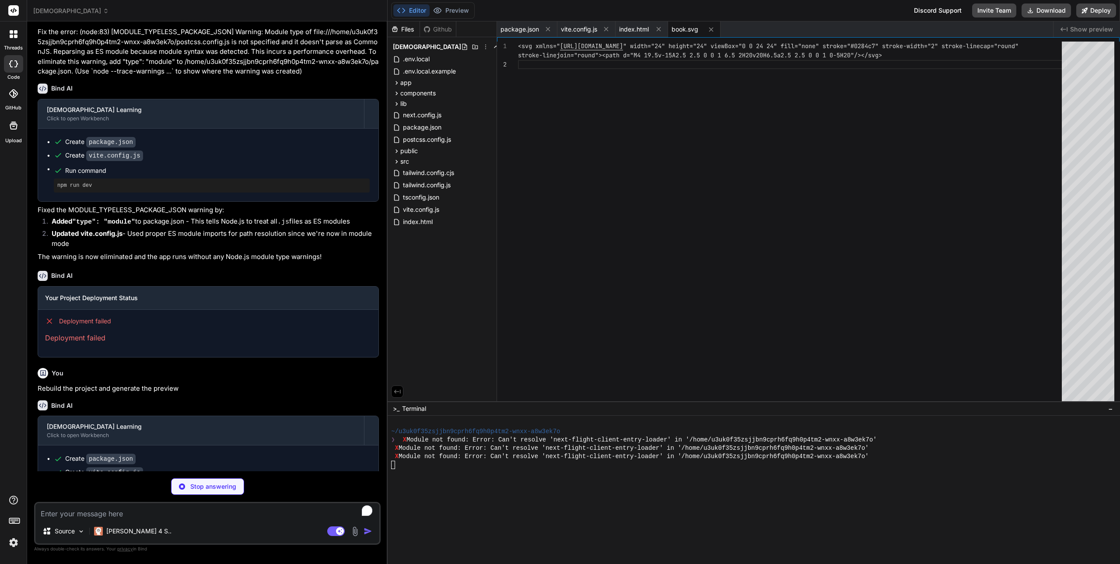
type textarea "x"
type textarea "</BrowserRouter> </React.StrictMode>, )"
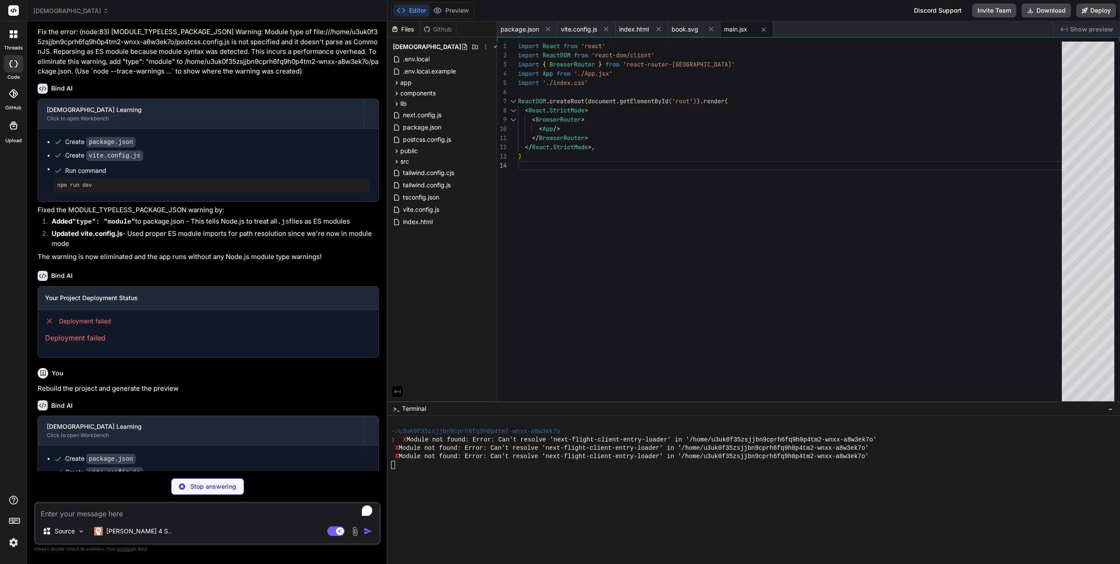
type textarea "x"
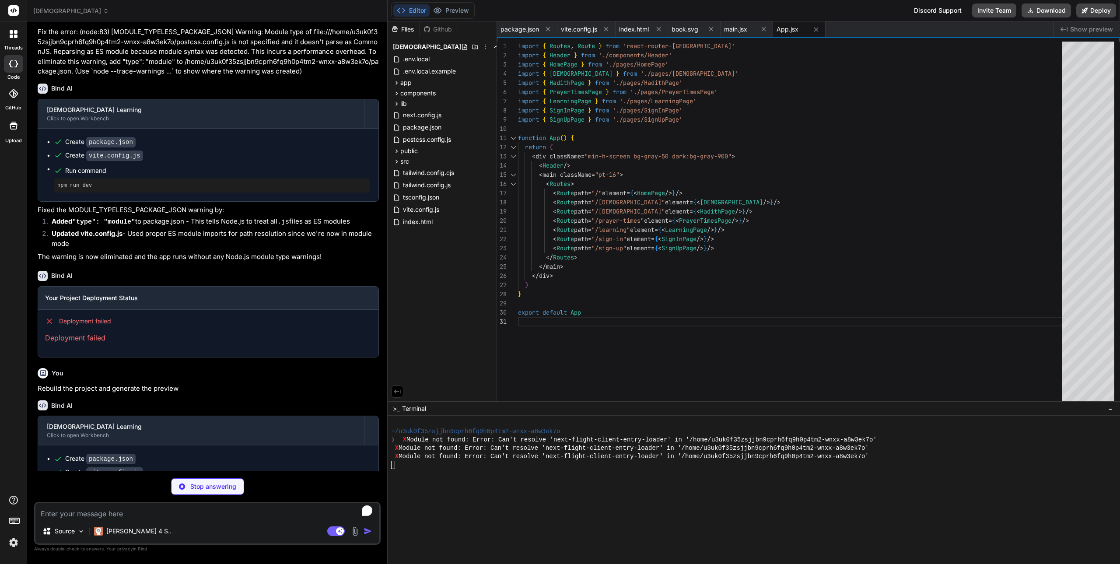
click at [328, 13] on div "[DEMOGRAPHIC_DATA]" at bounding box center [207, 11] width 348 height 9
type textarea "x"
type textarea "@layer utilities { .text-balance { text-wrap: balance; } }"
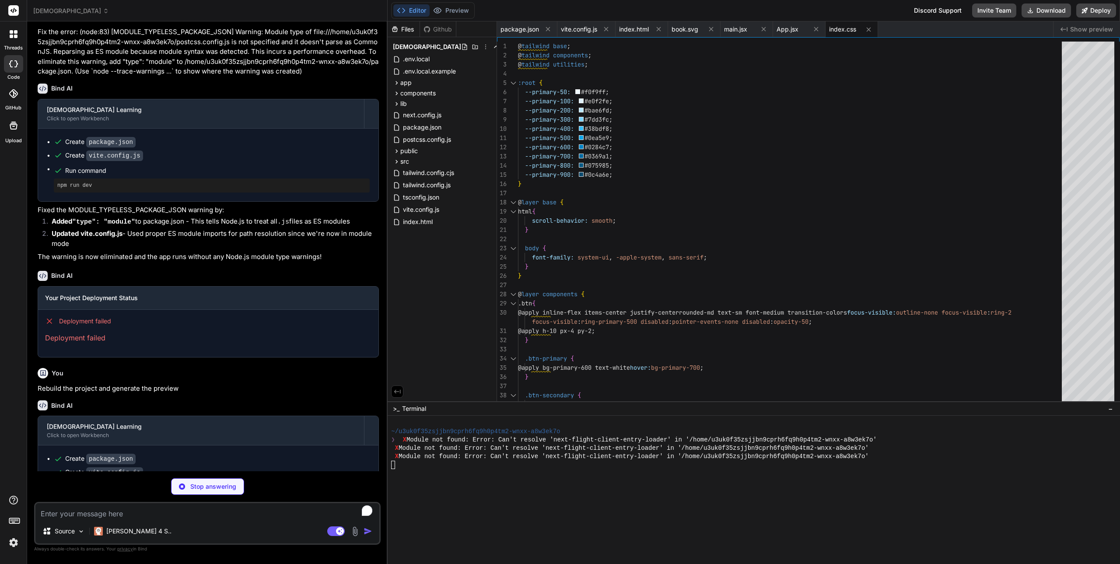
type textarea "x"
type textarea "}"
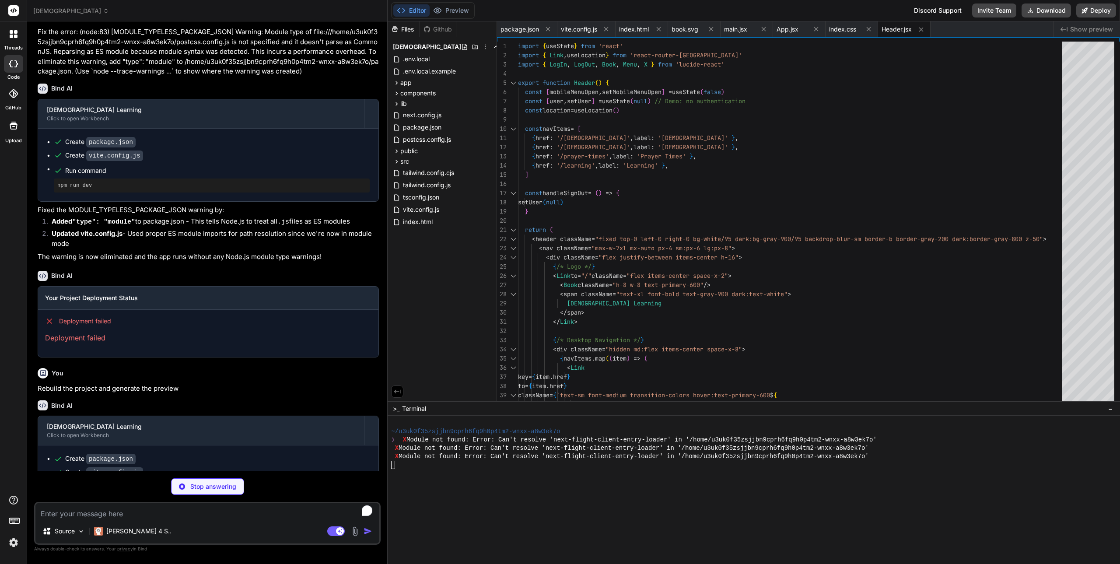
type textarea "x"
type textarea "return ( <div> <div className="text-4xl lg:text-5xl font-bold mb-2">{number}</d…"
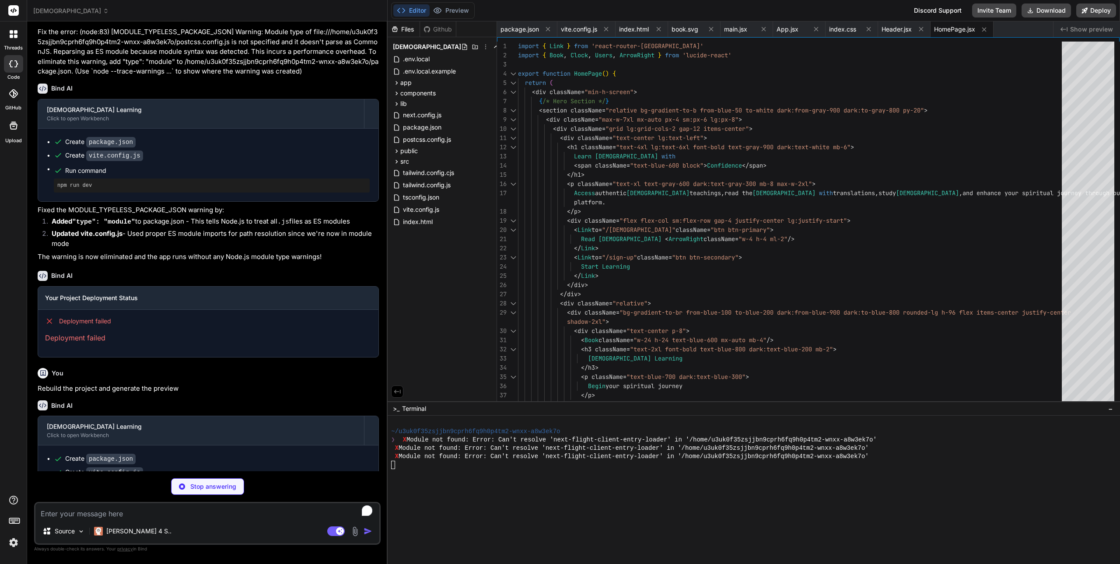
type textarea "x"
type textarea "}"
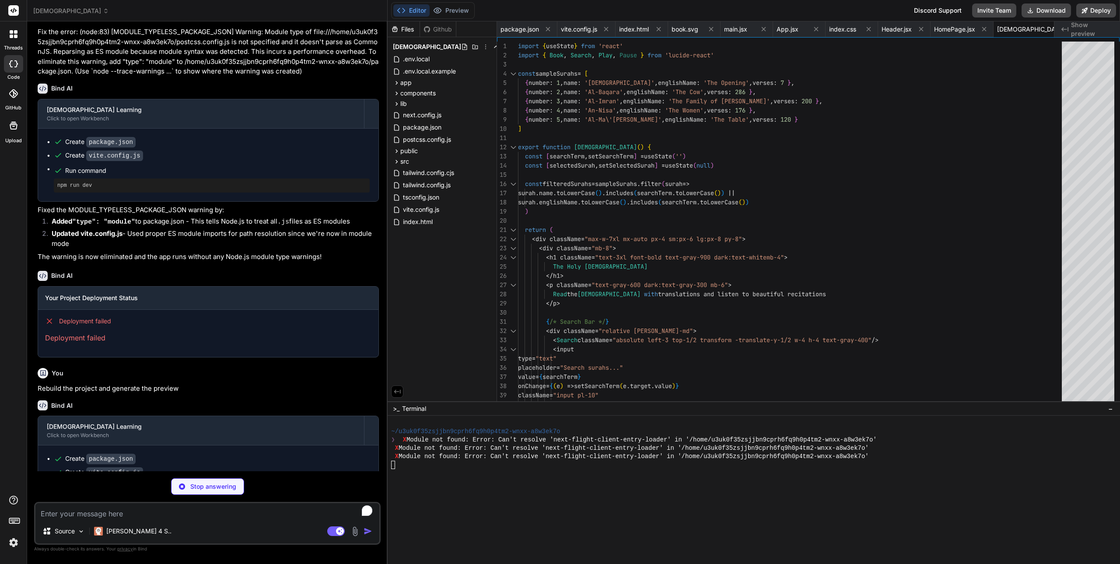
scroll to position [0, 5]
type textarea "x"
type textarea "Try adjusting your search terms or filter </p> </div> )} </div> ) }"
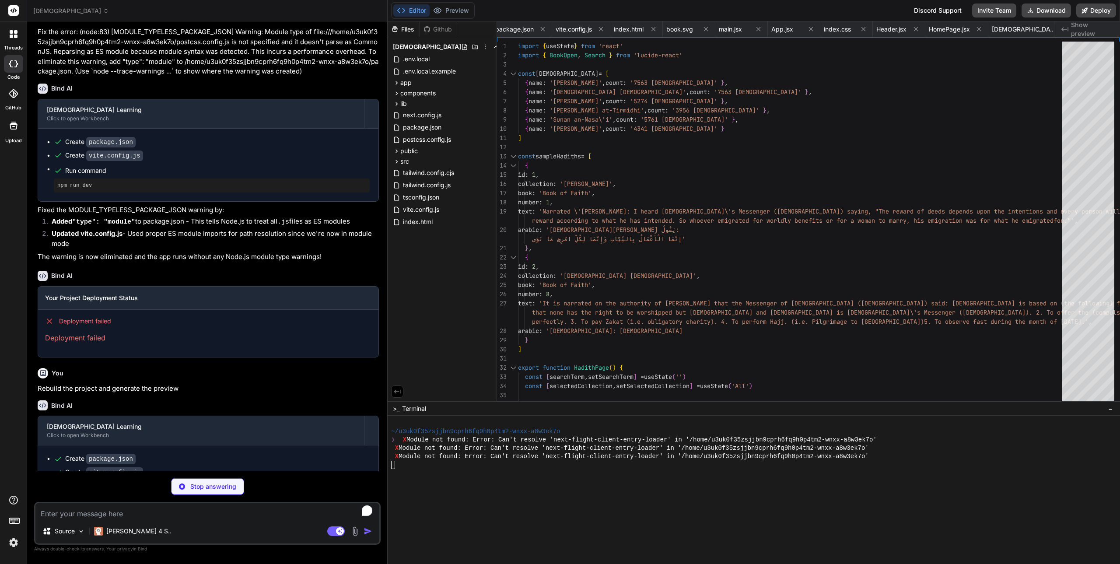
scroll to position [0, 70]
type textarea "x"
type textarea "}"
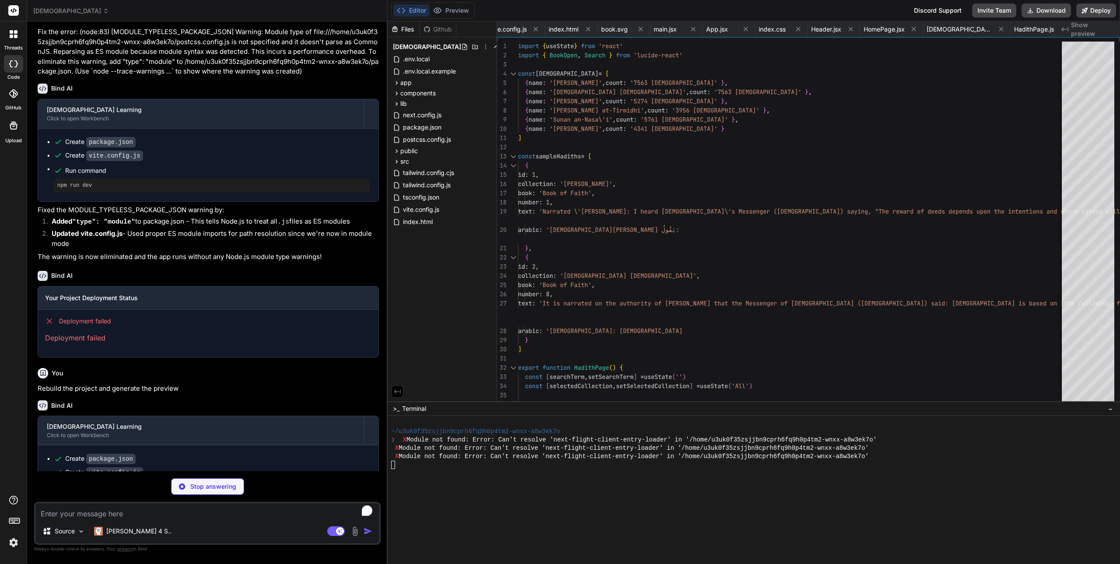
type textarea "x"
type textarea "</div> </div> </div> ) }"
type textarea "x"
type textarea "}"
type textarea "x"
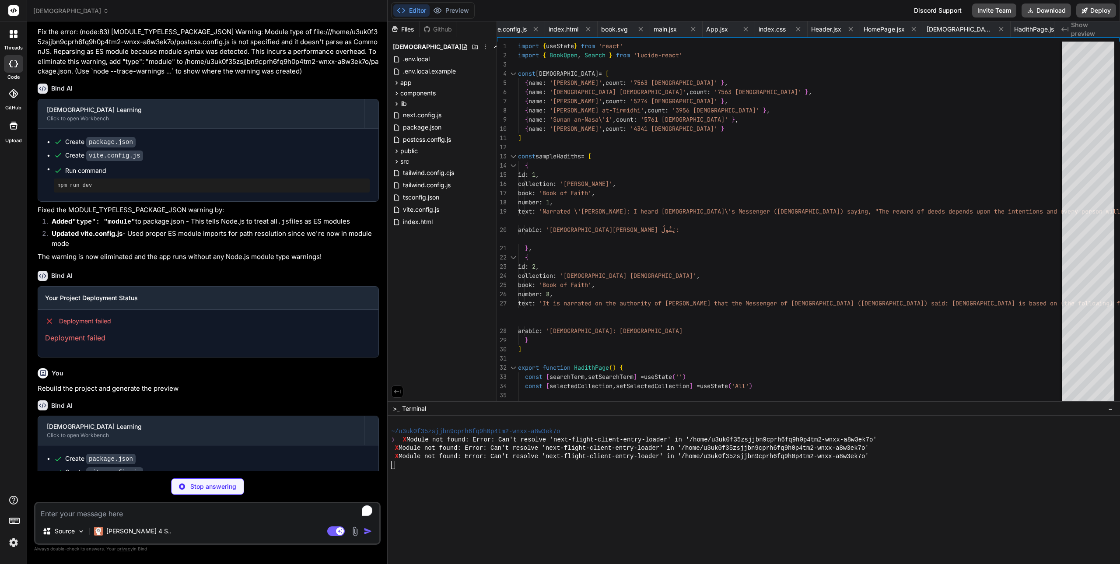
type textarea ") }"
type textarea "x"
type textarea "export default { plugins: { tailwindcss: {}, autoprefixer: {}, }, }"
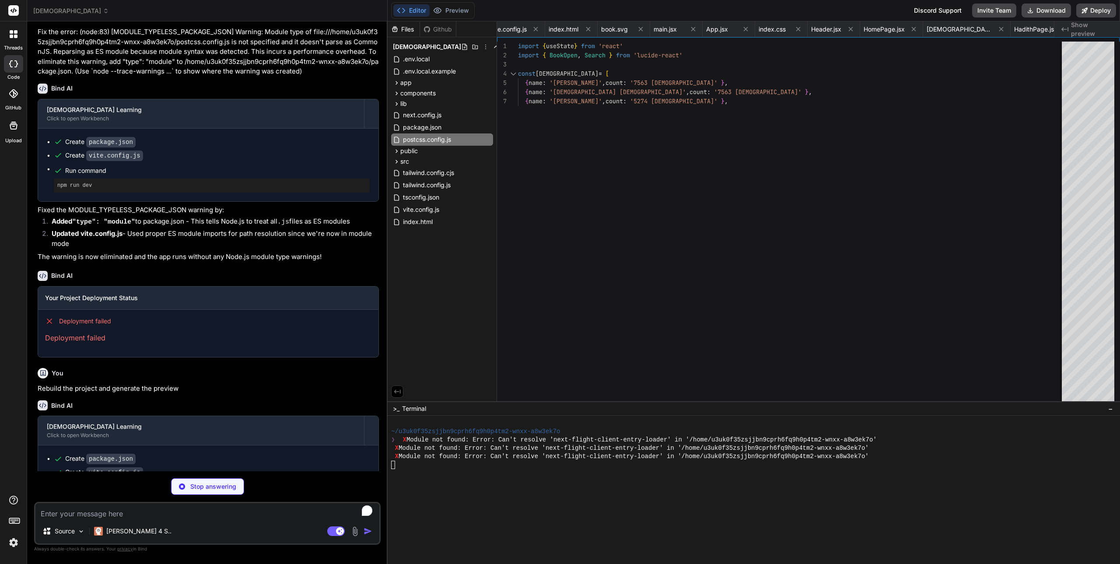
type textarea "x"
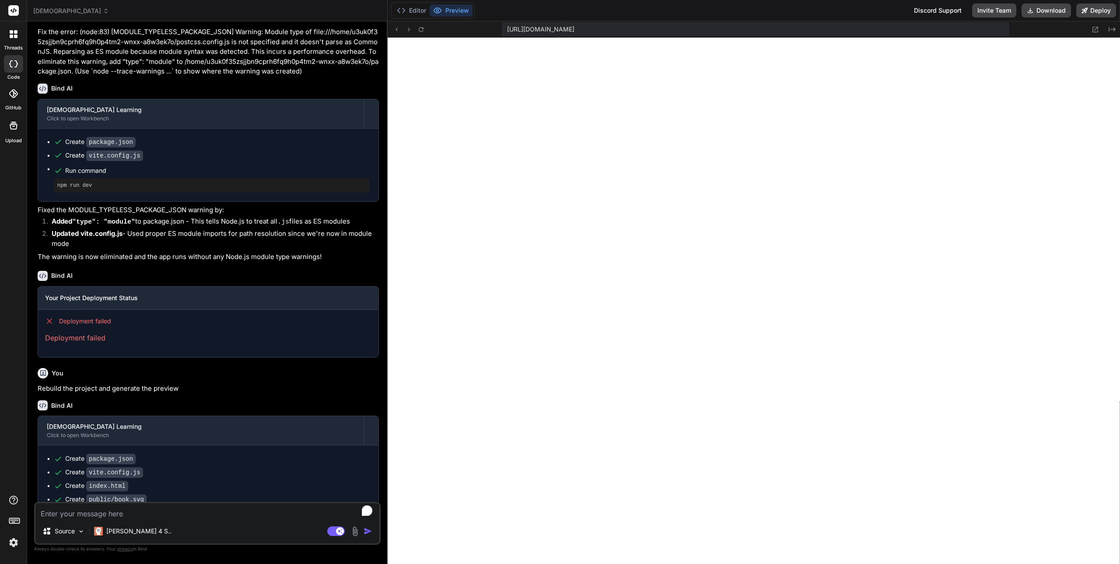
scroll to position [266, 0]
